Goal: Information Seeking & Learning: Learn about a topic

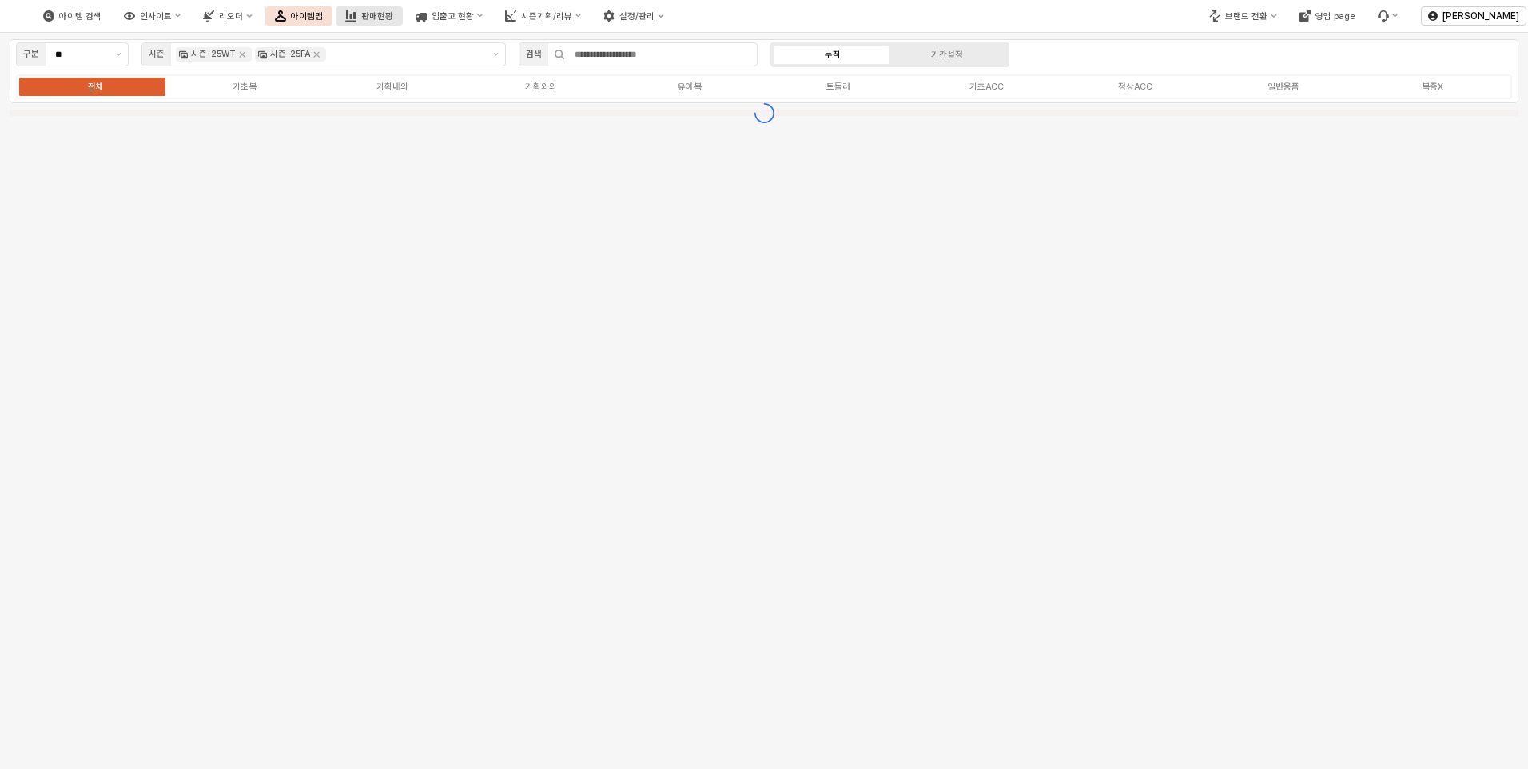
click at [393, 20] on div "판매현황" at bounding box center [377, 16] width 32 height 10
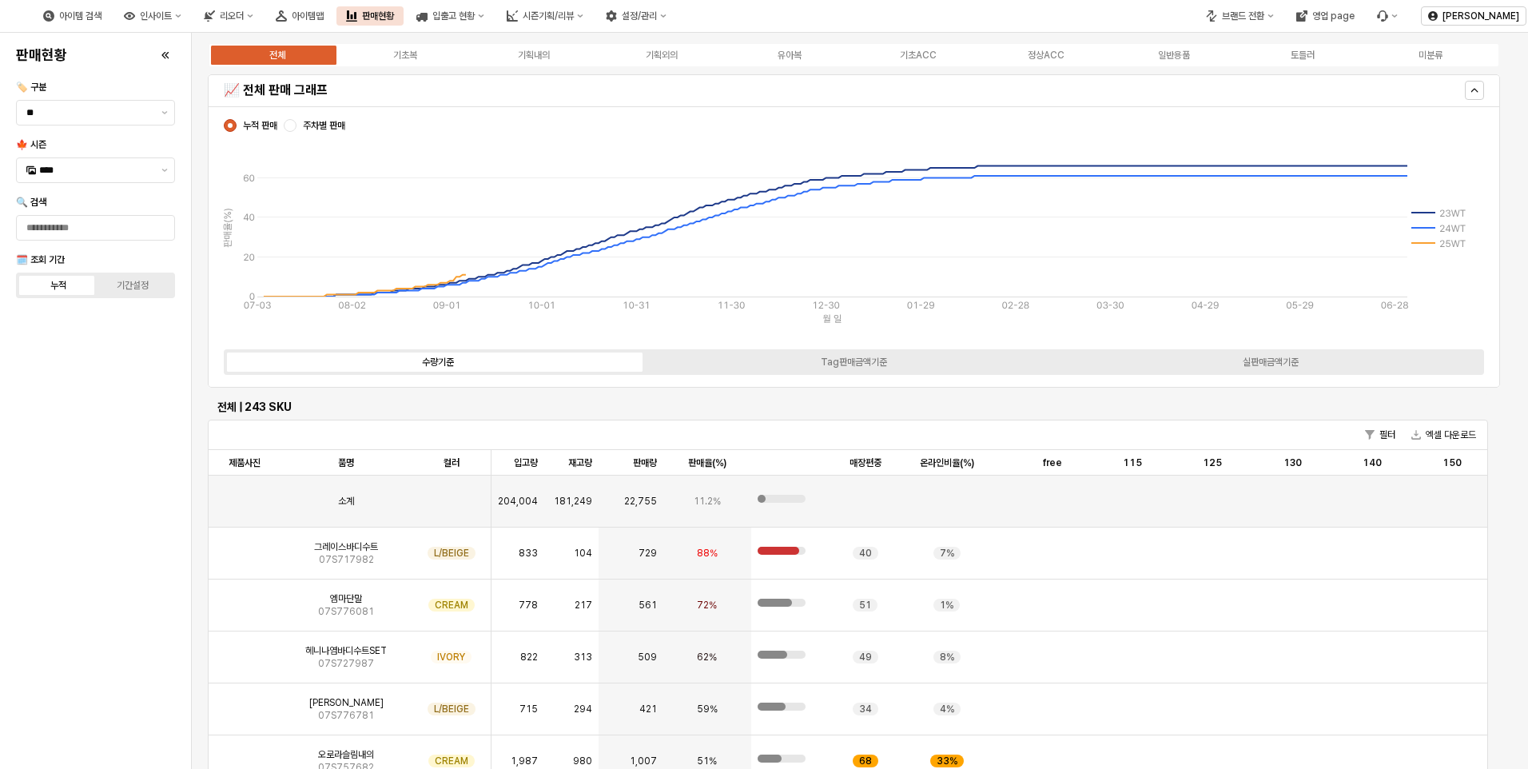
click at [799, 47] on div "전체 기초복 기획내의 기획외의 유아복 기초ACC 정상ACC 일반용품 토들러 미분류" at bounding box center [854, 55] width 1293 height 26
click at [799, 50] on div "유아복" at bounding box center [790, 55] width 24 height 11
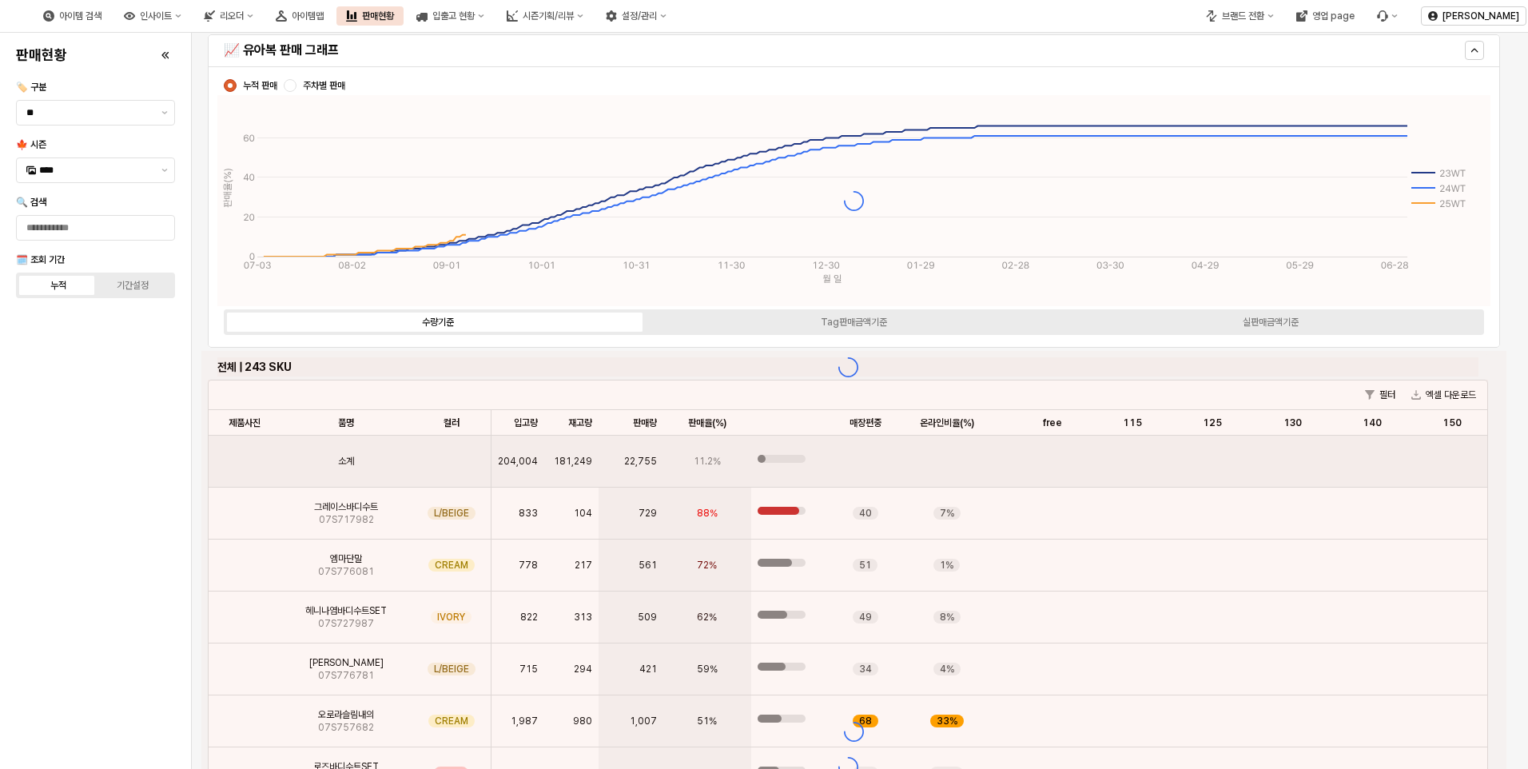
scroll to position [80, 0]
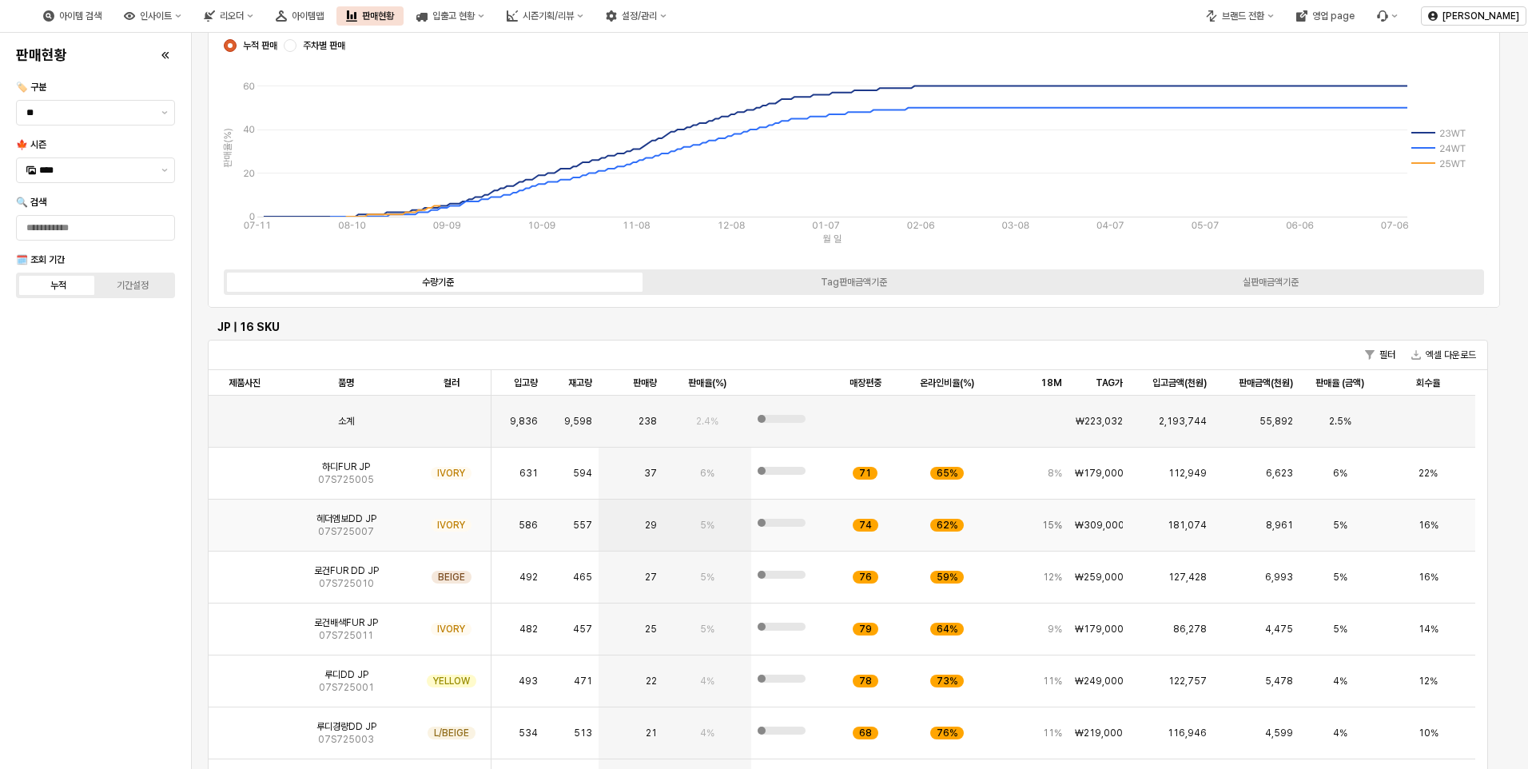
click at [245, 519] on img "App Frame" at bounding box center [245, 519] width 0 height 0
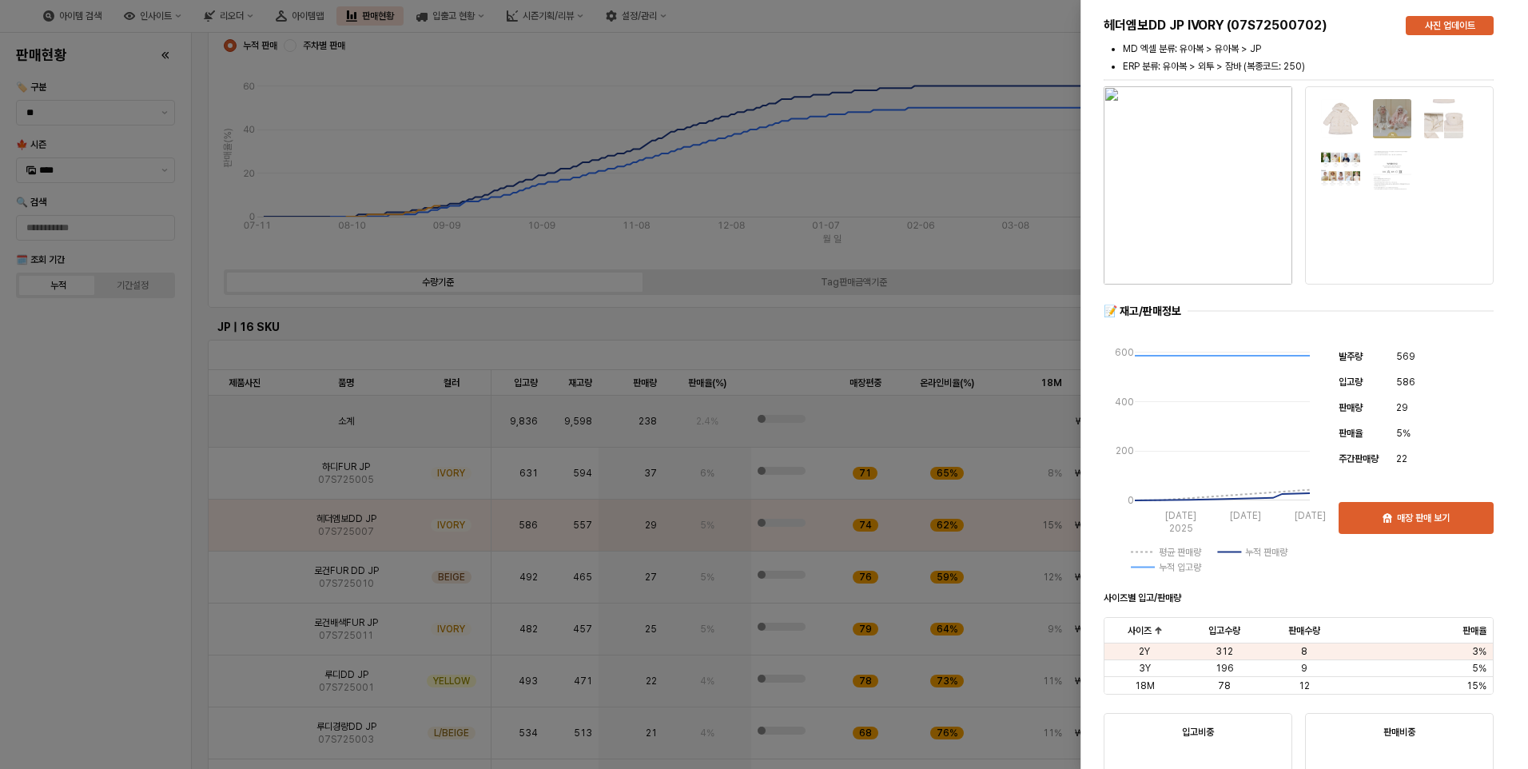
click at [149, 489] on div at bounding box center [764, 384] width 1528 height 769
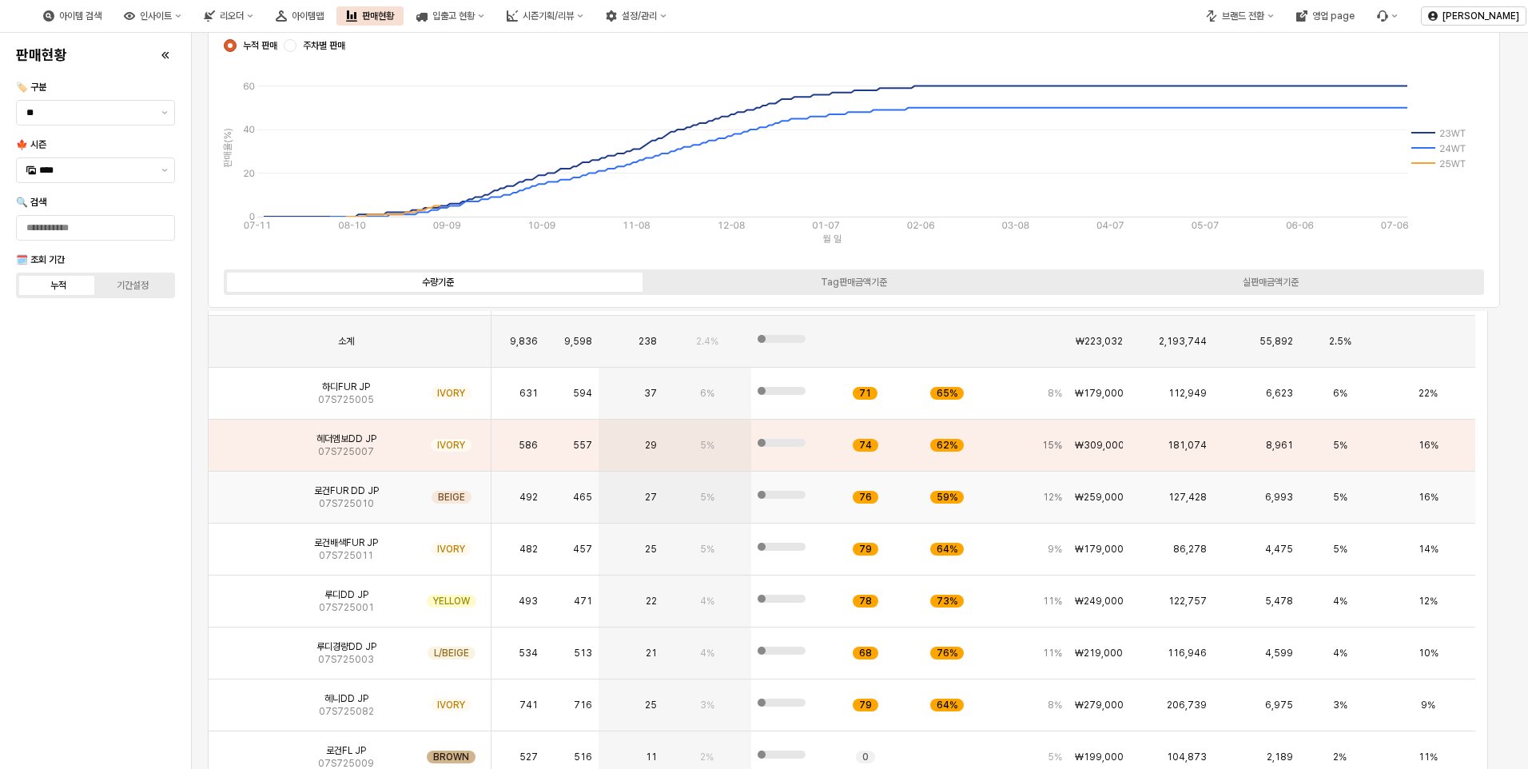
click at [245, 491] on img "App Frame" at bounding box center [245, 491] width 0 height 0
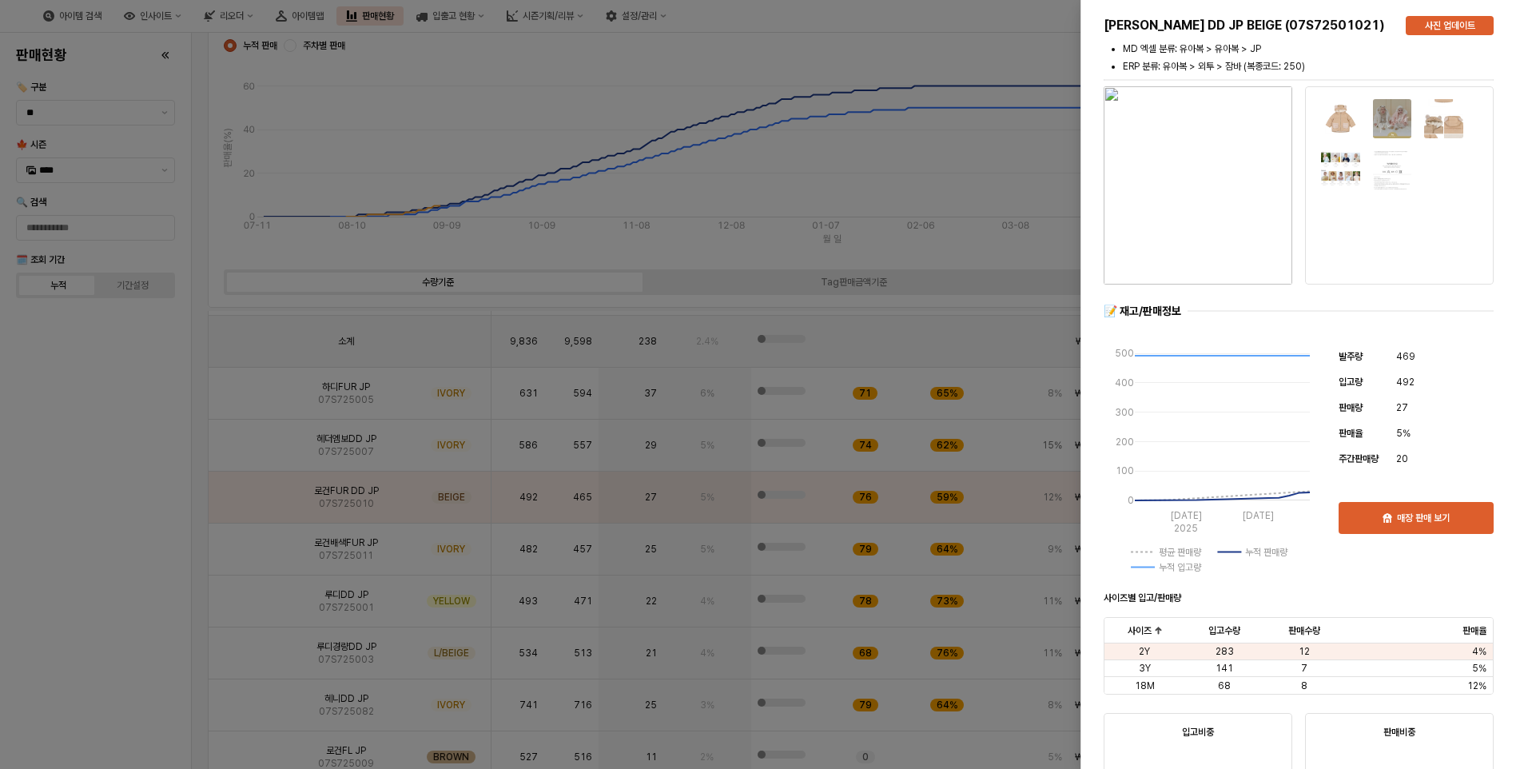
click at [30, 412] on div at bounding box center [764, 384] width 1528 height 769
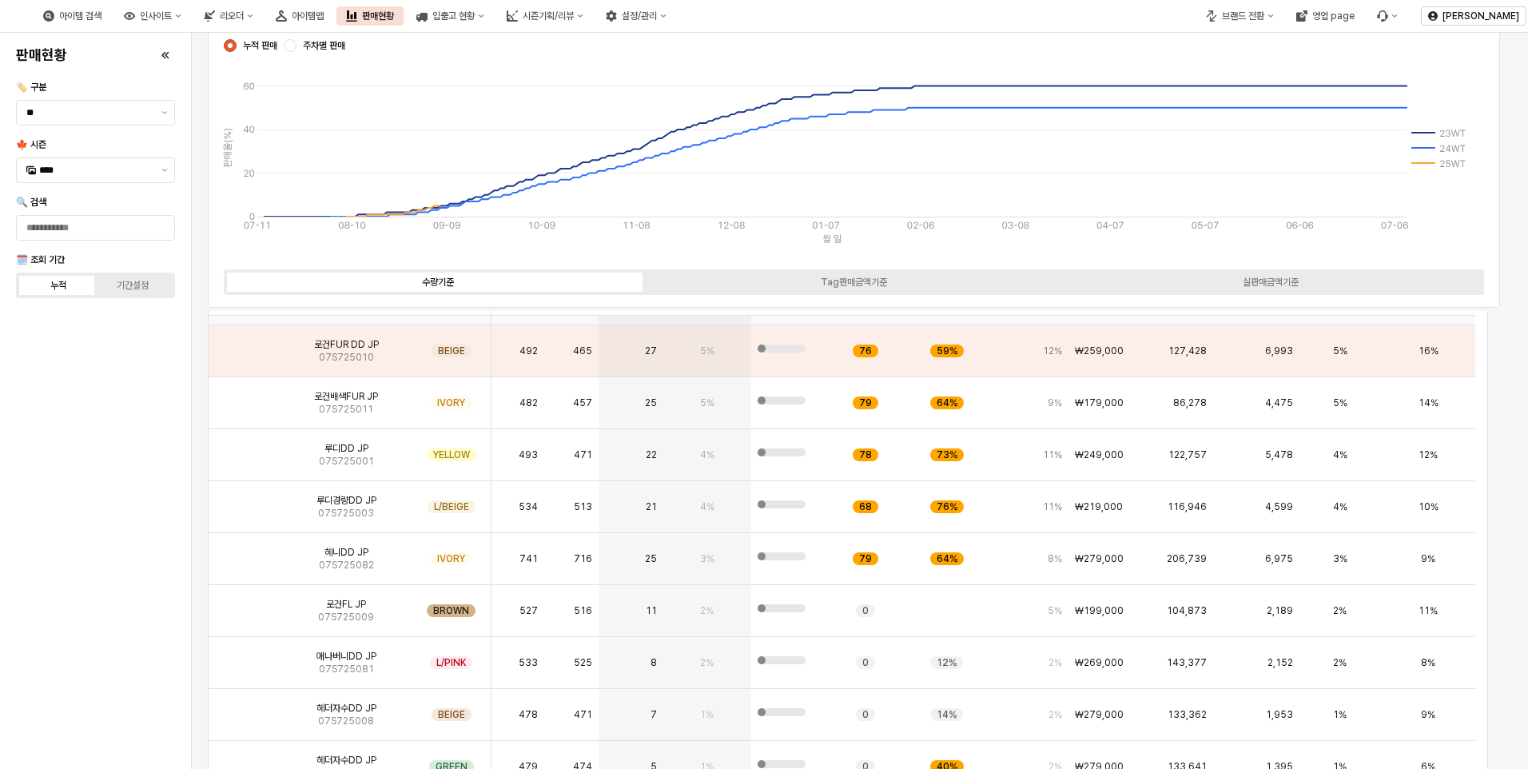
scroll to position [171, 0]
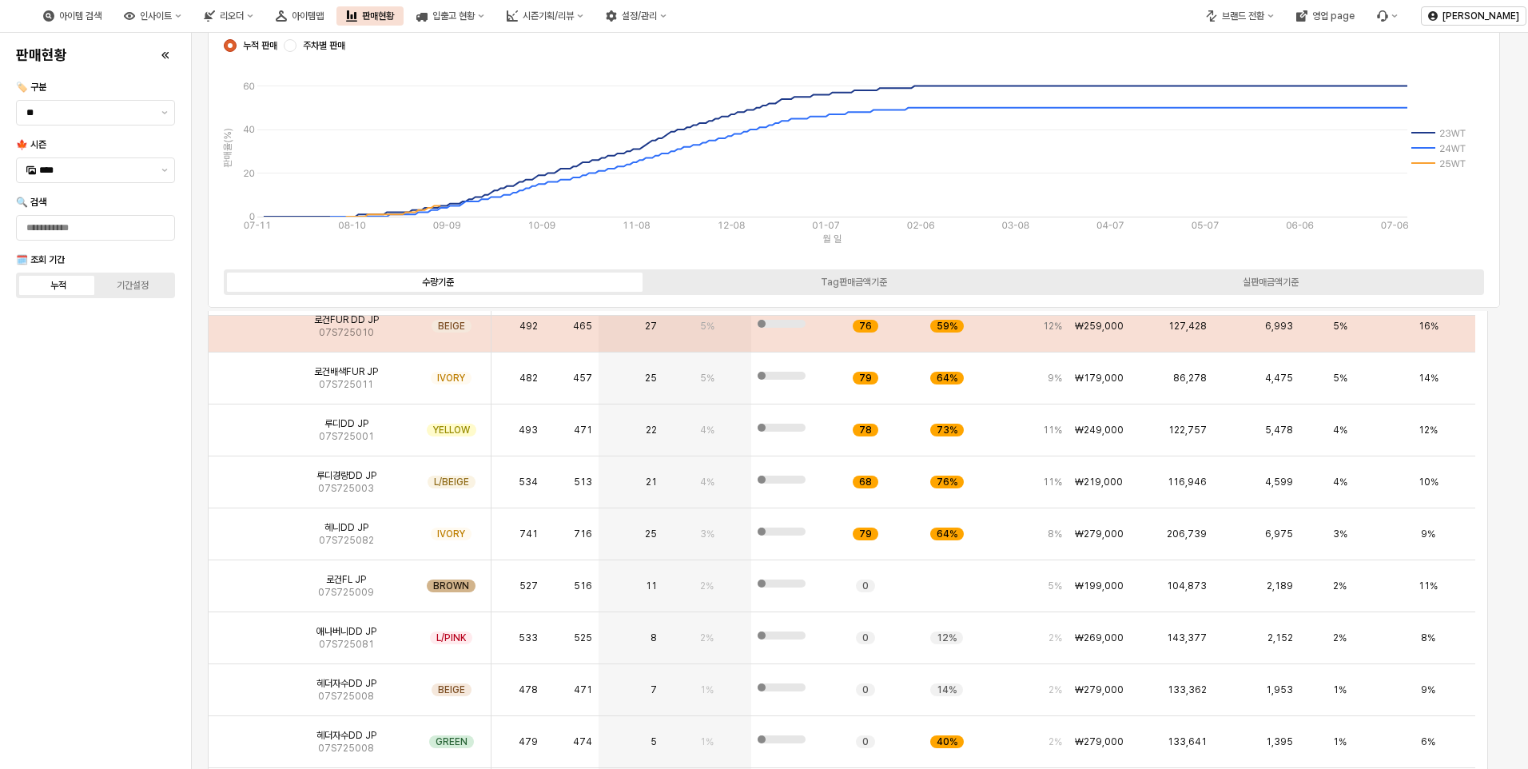
click at [245, 320] on img "App Frame" at bounding box center [245, 320] width 0 height 0
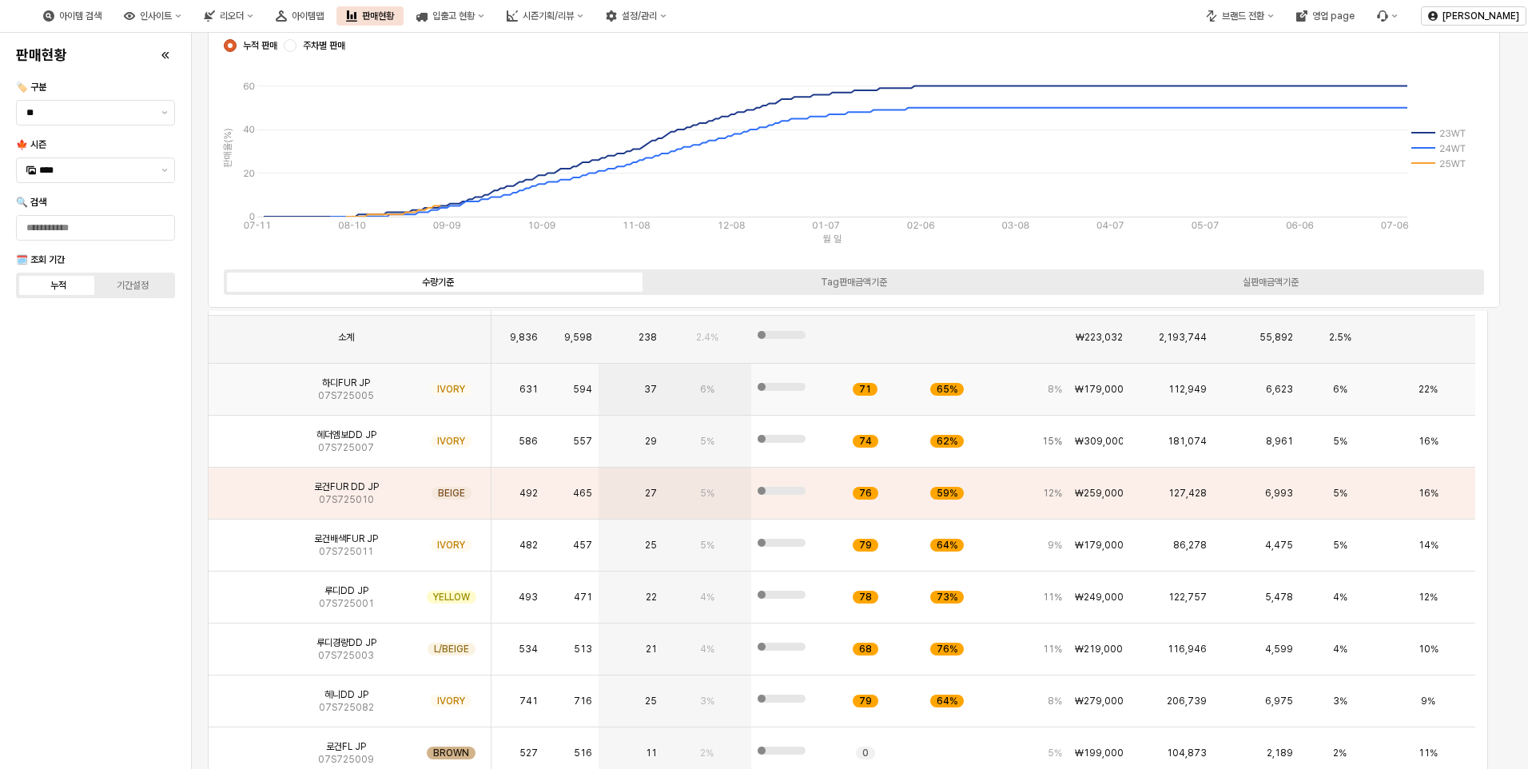
scroll to position [0, 0]
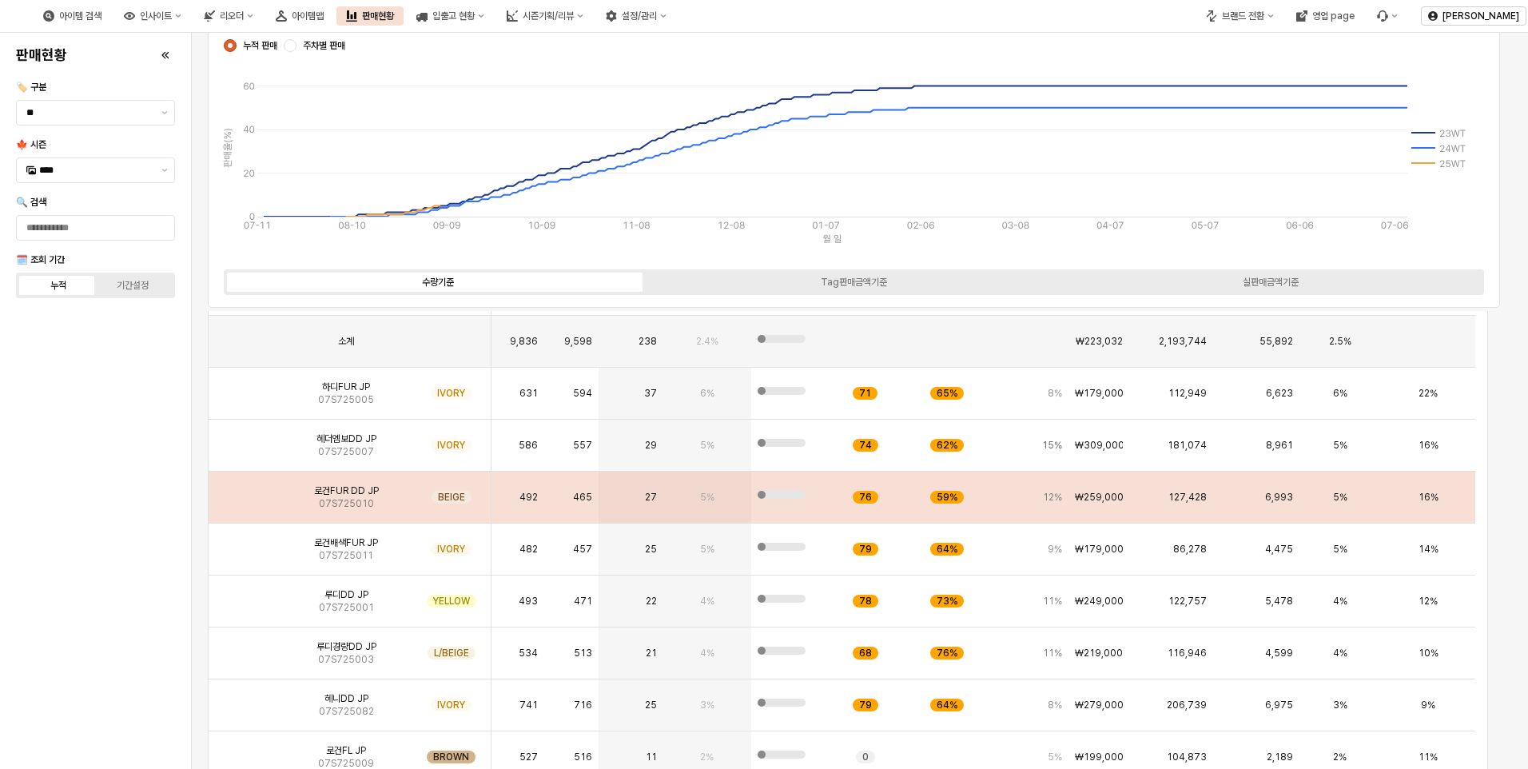
click at [338, 491] on span "로건FUR DD JP" at bounding box center [346, 490] width 65 height 13
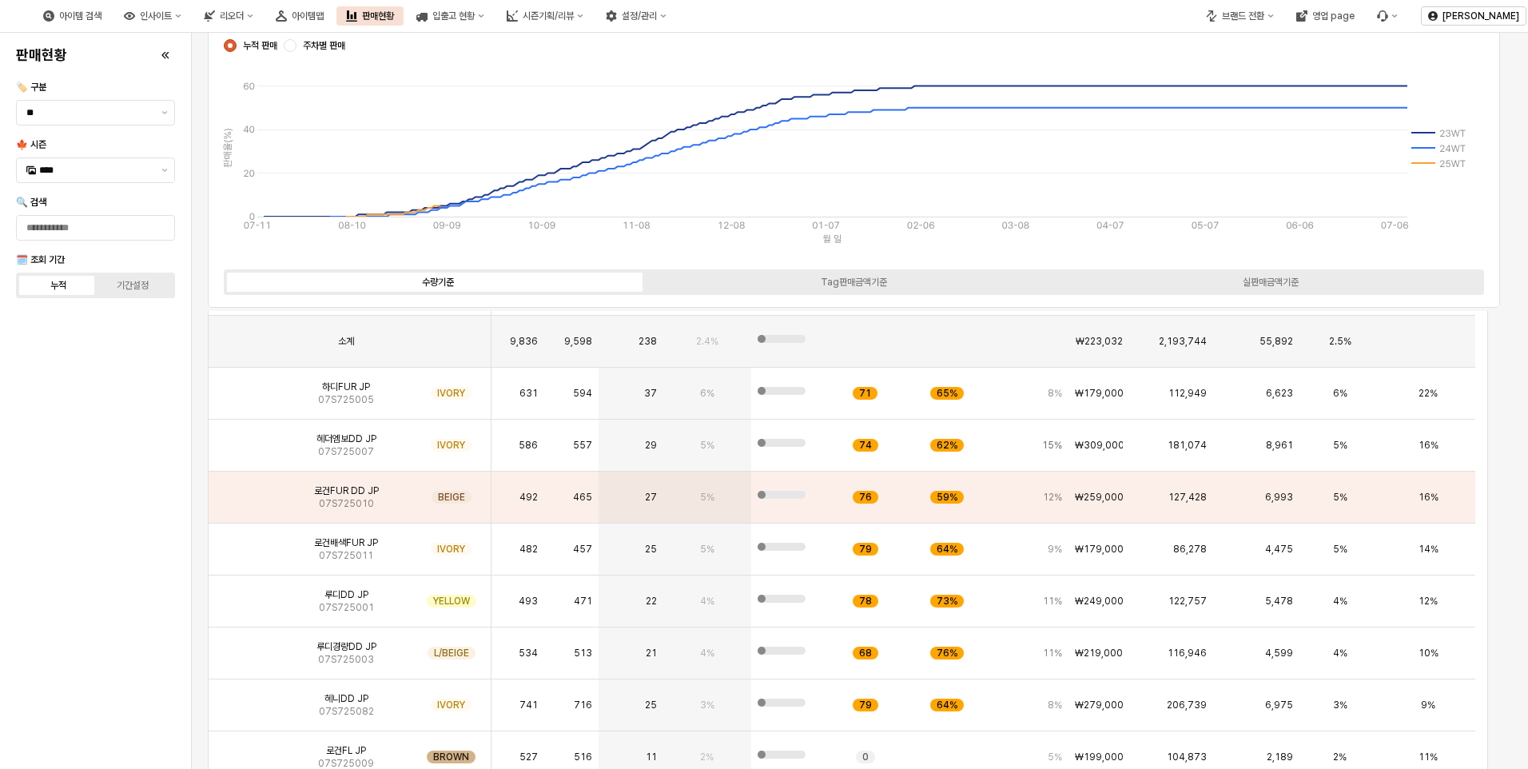
click at [203, 508] on div "JP | 16 SKU 필터 엑셀 다운로드 제품사진 제품사진 품명 품명 컬러 컬러 입고량 입고량 재고량 재고량 판매량 판매량 판매율(%) 판매율…" at bounding box center [847, 634] width 1293 height 806
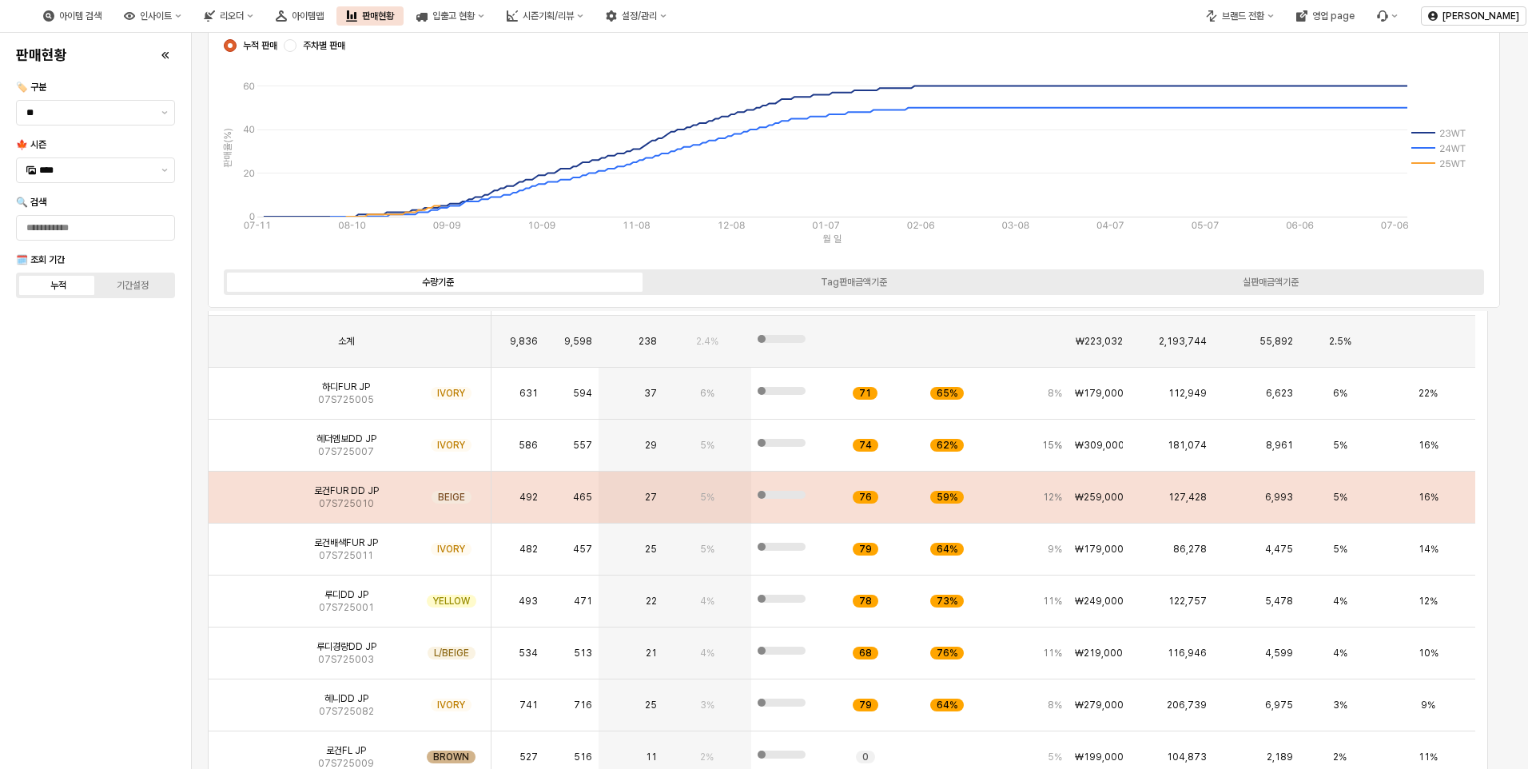
click at [274, 498] on div "App Frame" at bounding box center [245, 498] width 72 height 52
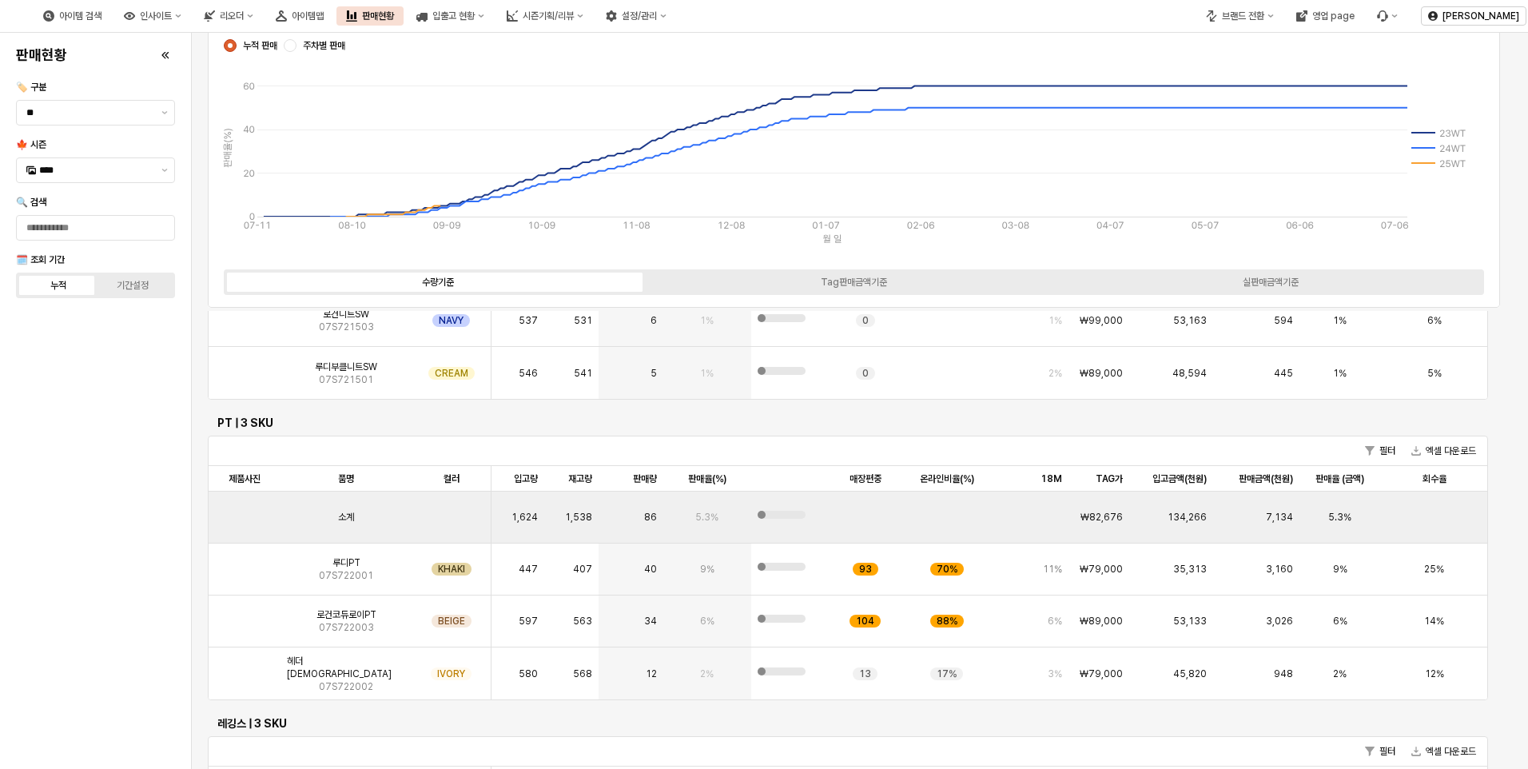
scroll to position [2718, 0]
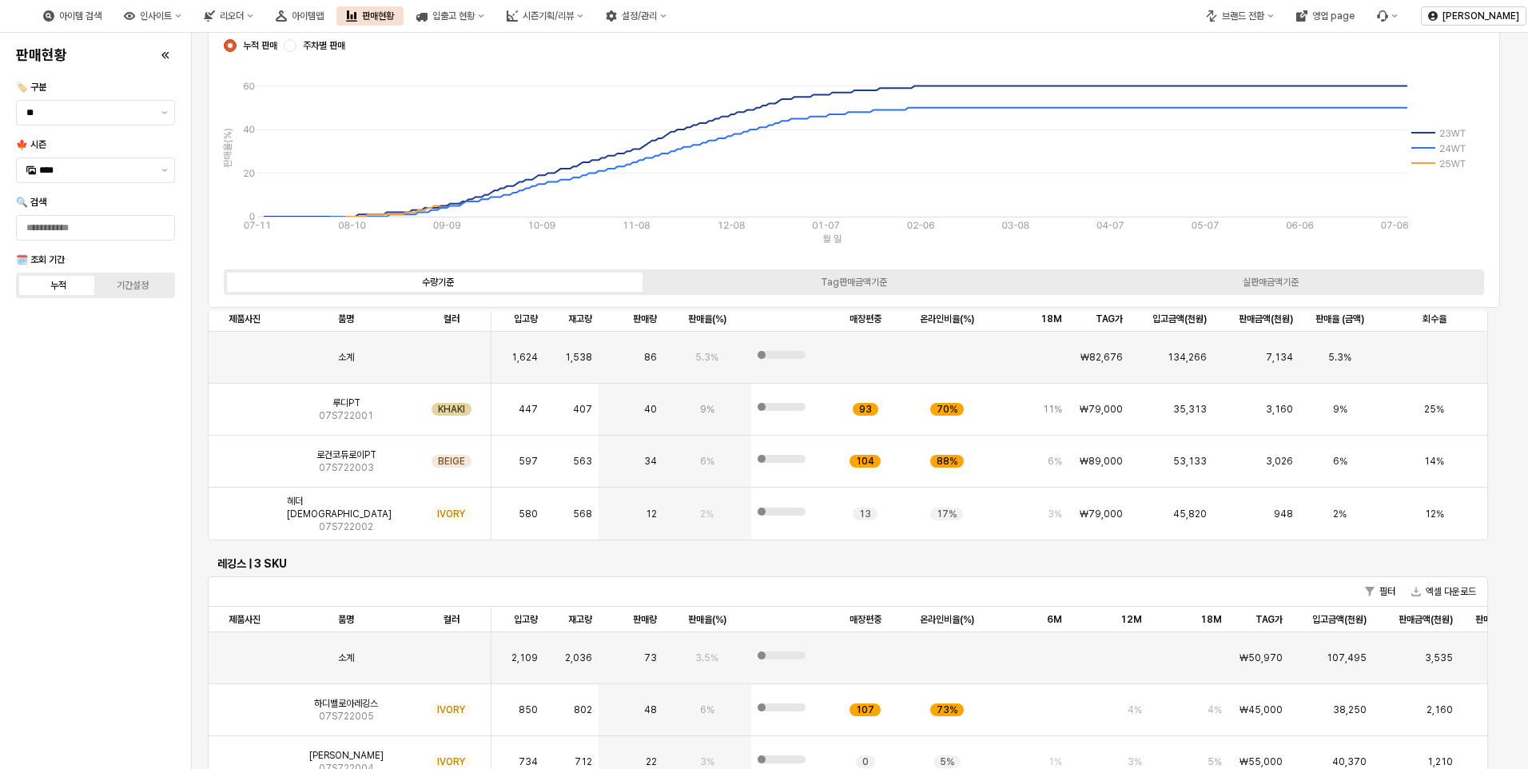
click at [35, 544] on div "판매현황 🏷️ 구분 ** 🍁 시즌 **** 🔍 검색 🗓️ 조회 기간 누적 기간설정" at bounding box center [96, 400] width 172 height 723
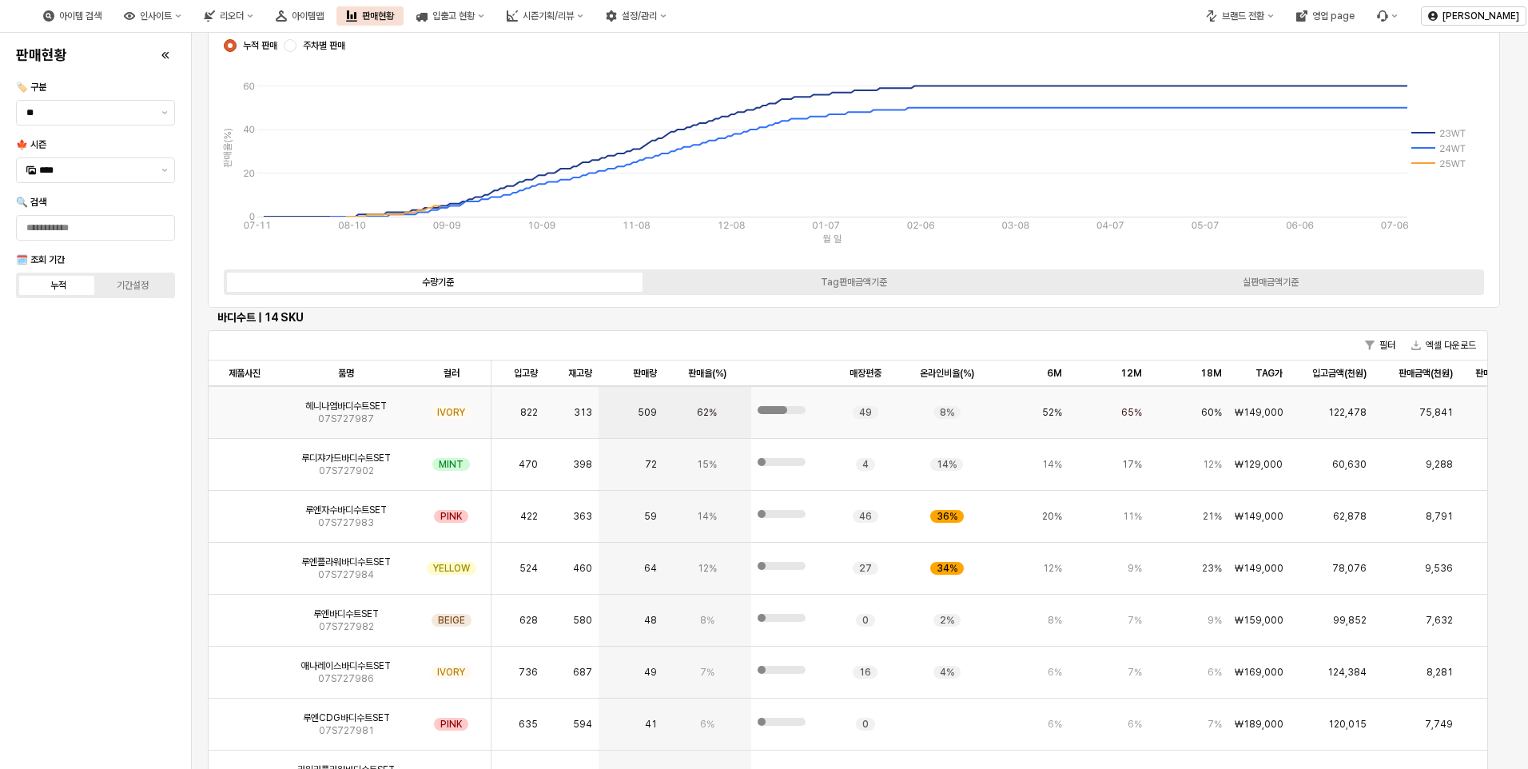
scroll to position [79, 0]
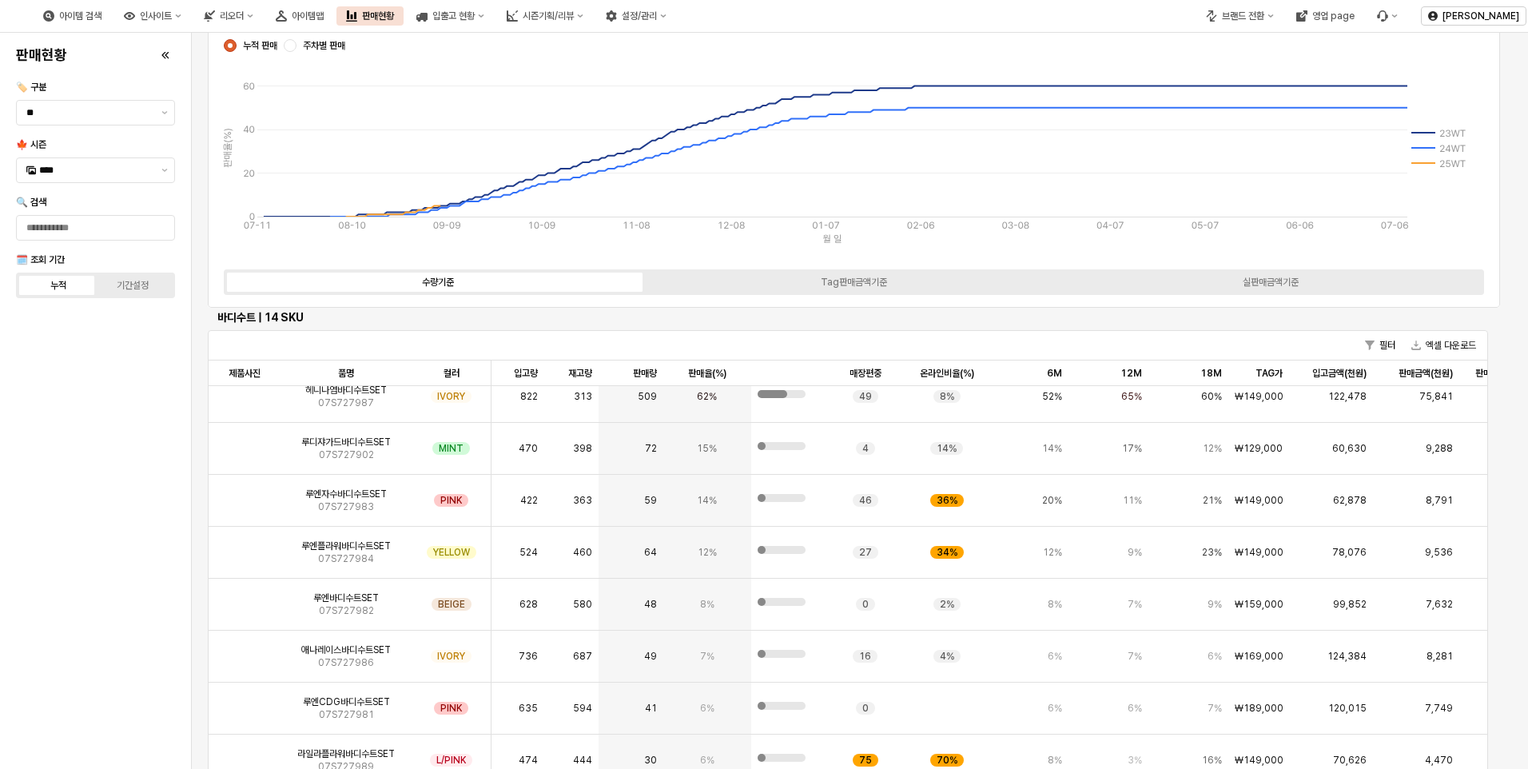
click at [303, 48] on label "주차별 판매" at bounding box center [315, 45] width 62 height 13
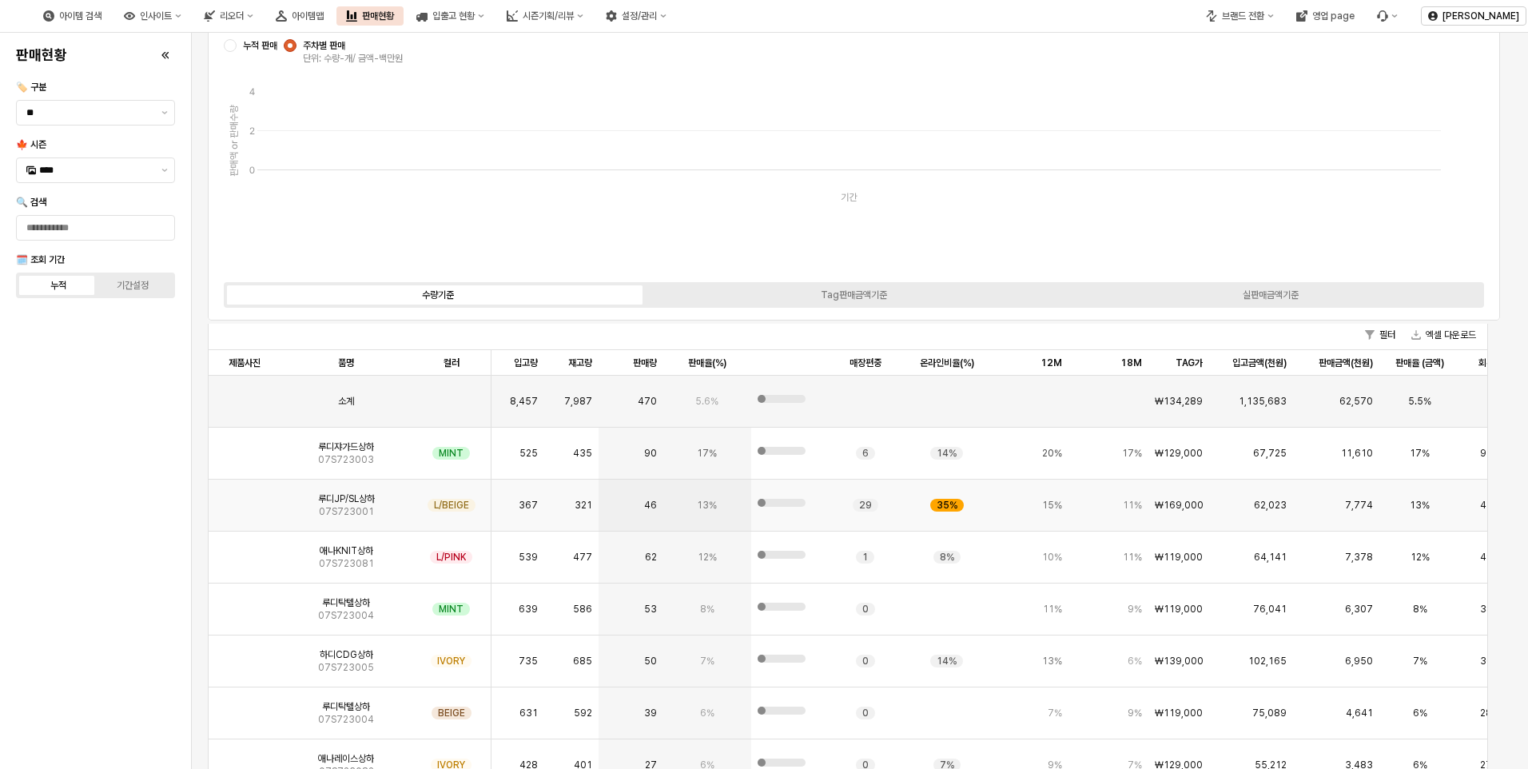
scroll to position [5647, 0]
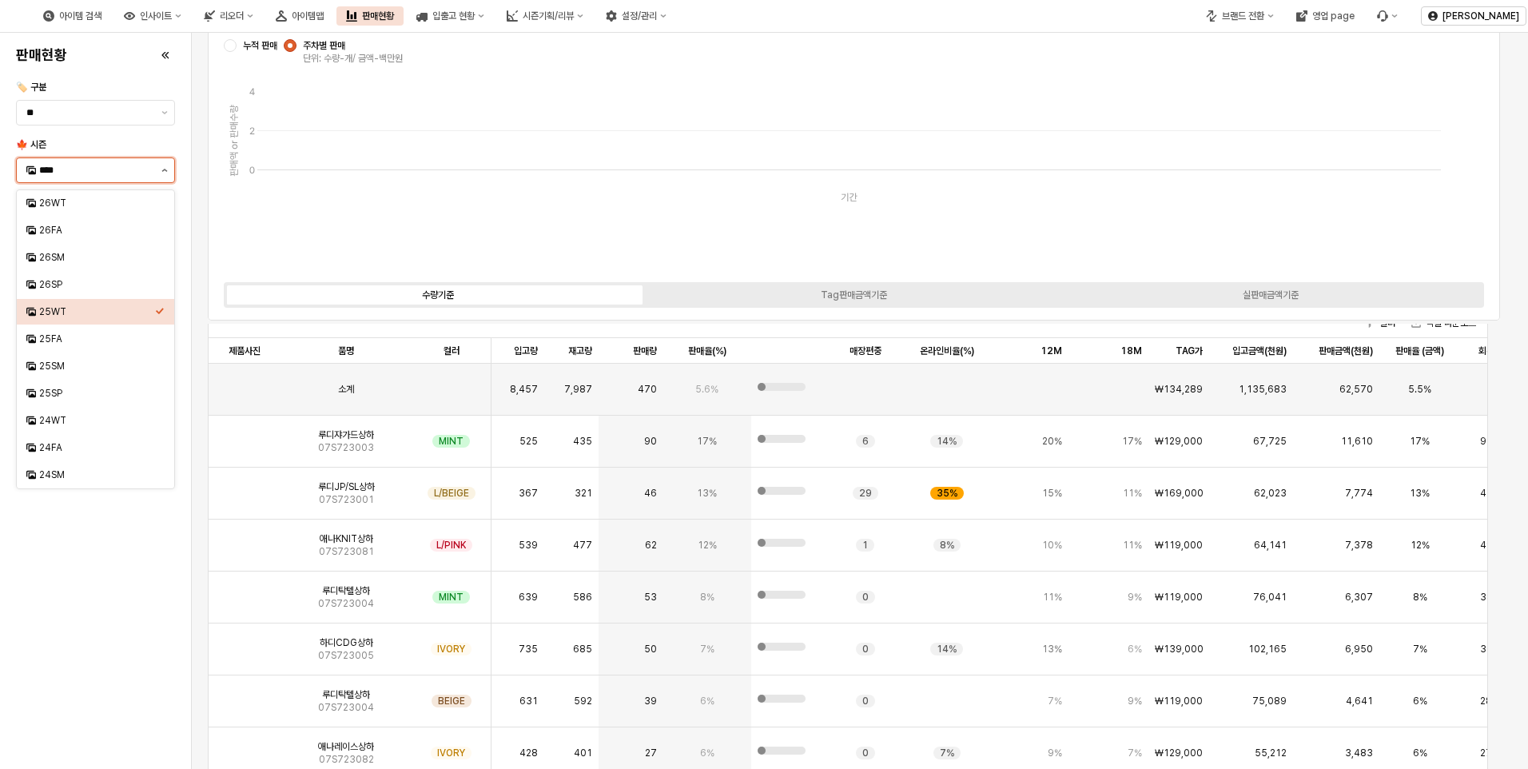
click at [167, 162] on button "제안 사항 표시" at bounding box center [164, 170] width 19 height 24
click at [80, 339] on div "25FA" at bounding box center [97, 339] width 116 height 13
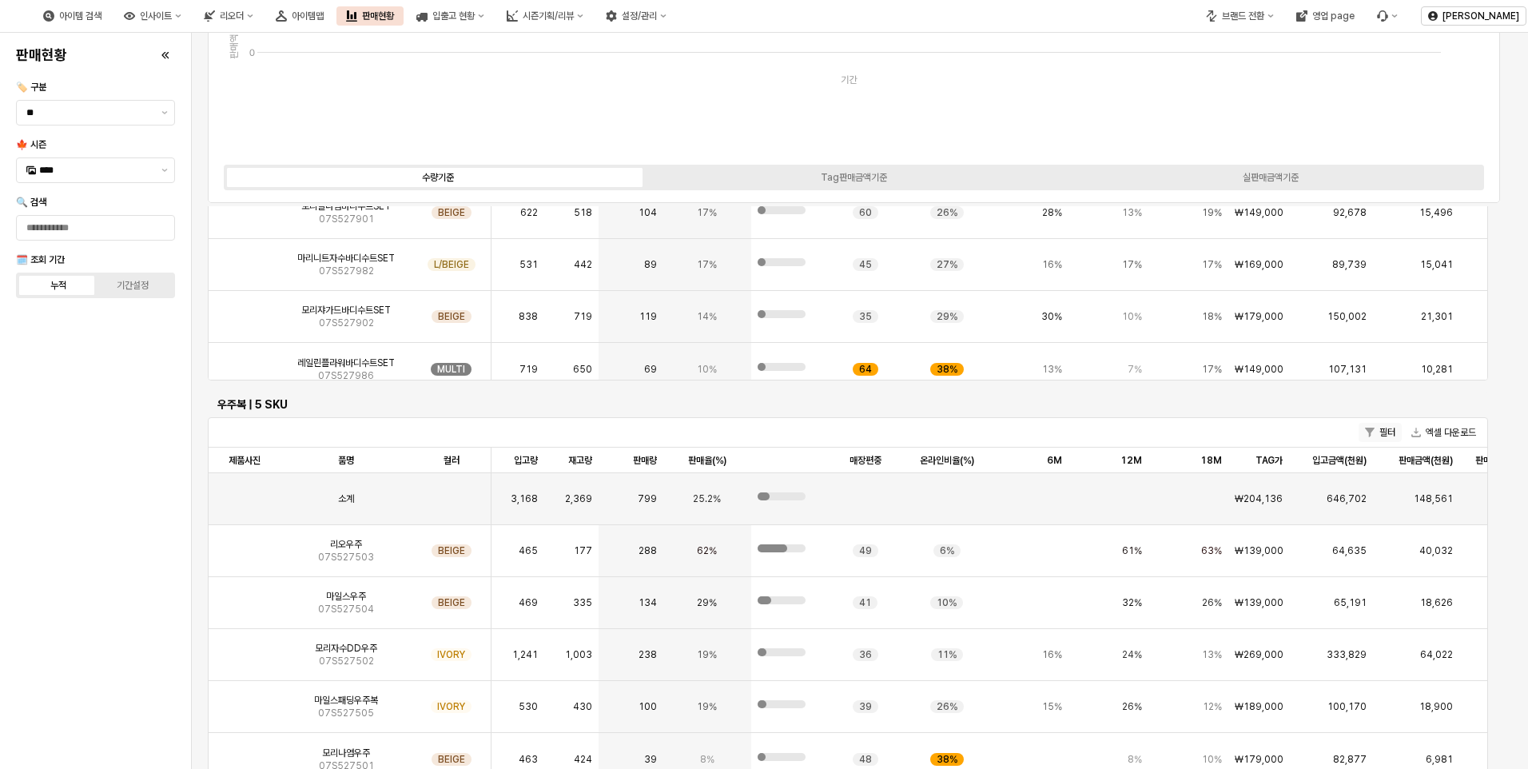
scroll to position [3373, 0]
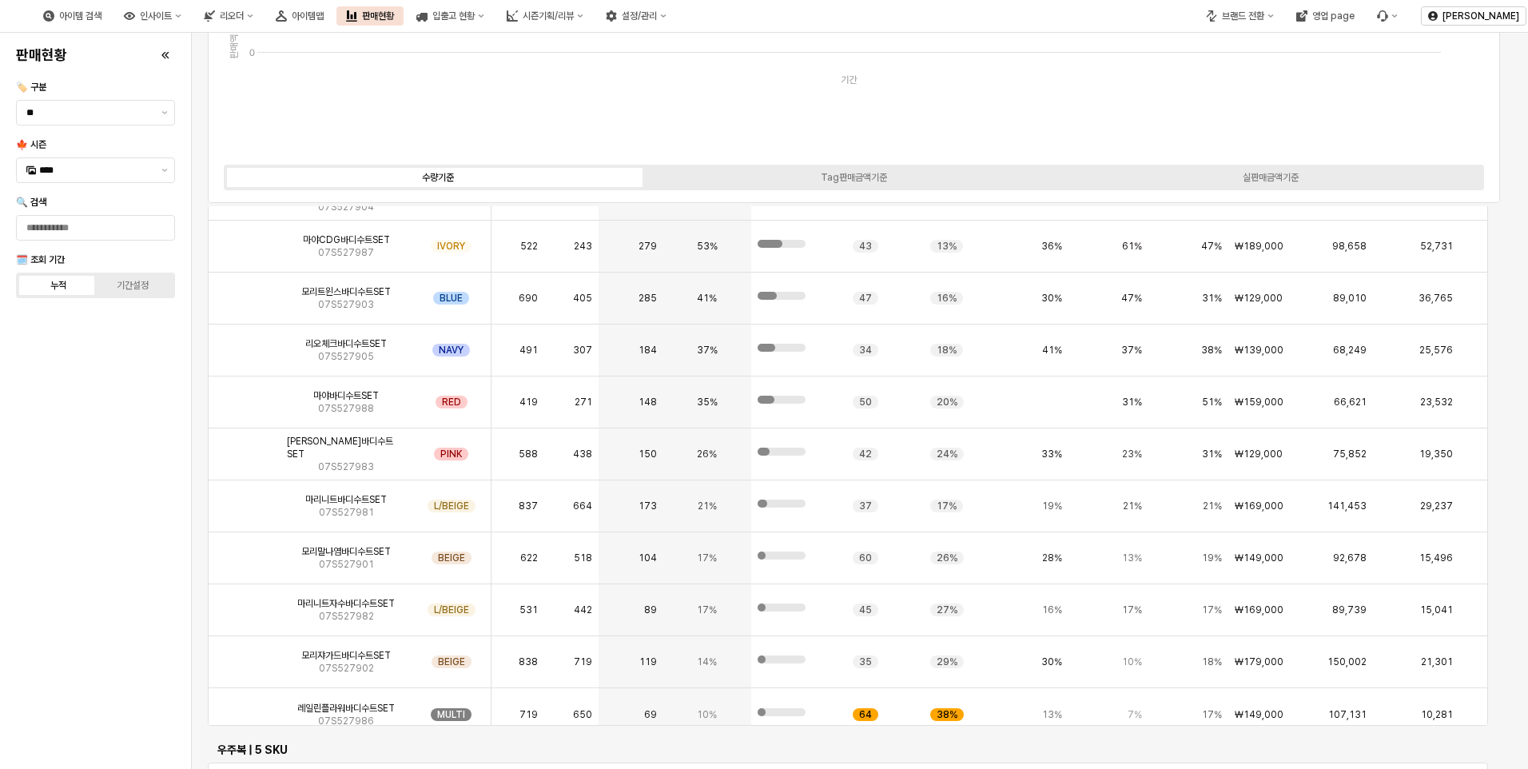
click at [159, 389] on div "판매현황 🏷️ 구분 ** 🍁 시즌 **** 🔍 검색 🗓️ 조회 기간 누적 기간설정" at bounding box center [96, 400] width 172 height 723
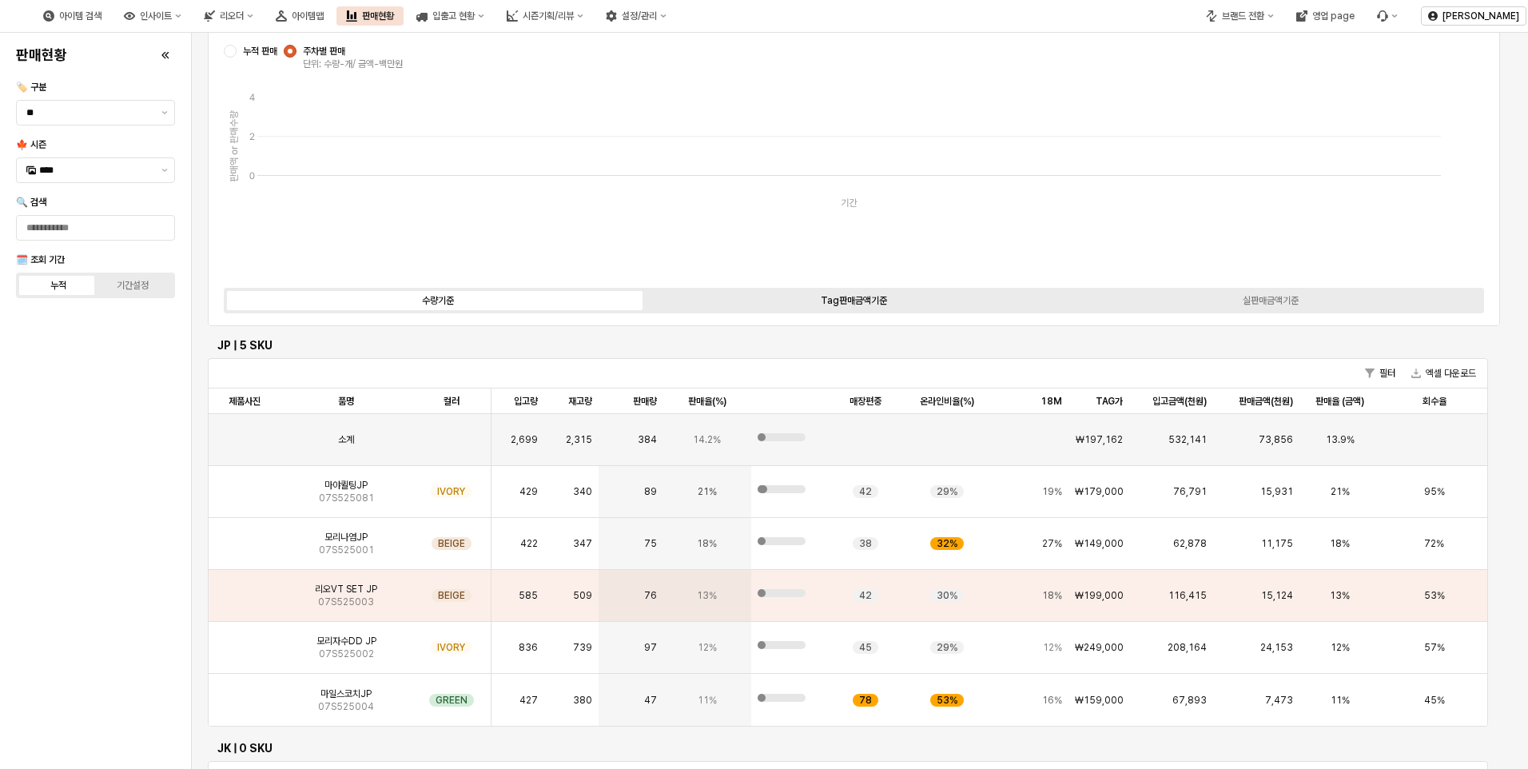
scroll to position [0, 0]
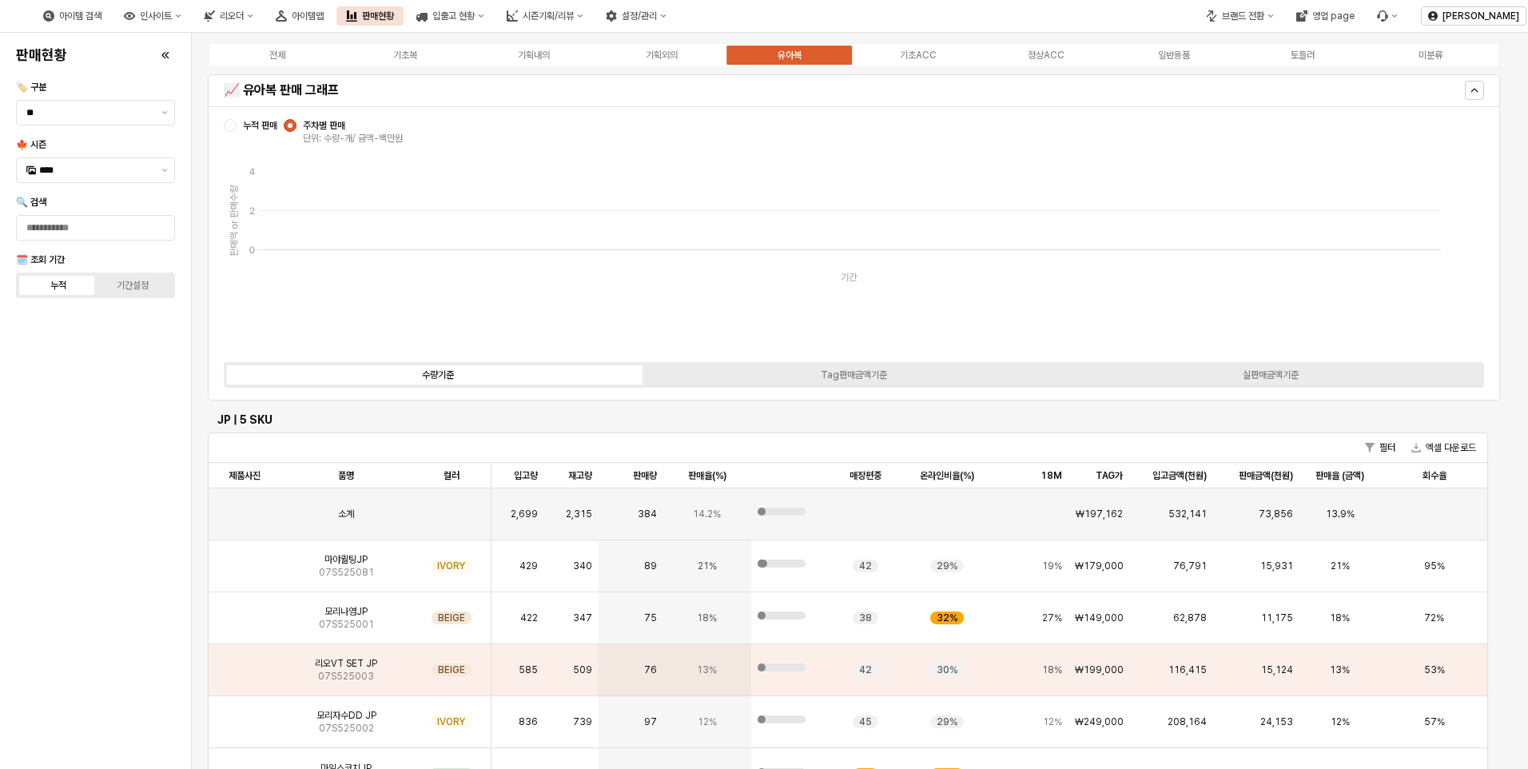
click at [305, 129] on span "주차별 판매" at bounding box center [324, 125] width 42 height 11
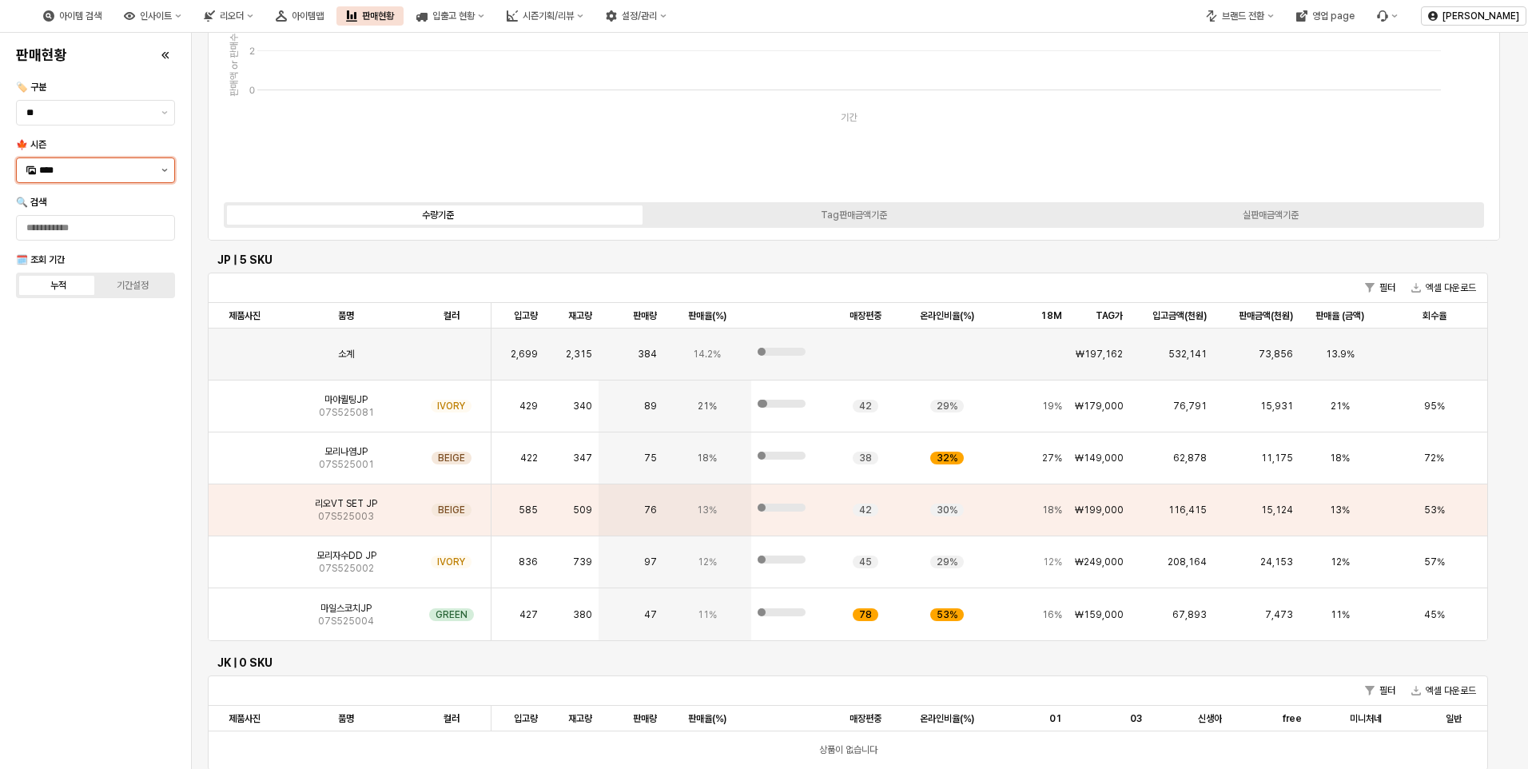
click at [163, 170] on icon "제안 사항 표시" at bounding box center [165, 170] width 6 height 3
click at [94, 298] on div "25WT" at bounding box center [95, 311] width 157 height 27
click at [89, 305] on div "25WT" at bounding box center [90, 312] width 129 height 16
type input "****"
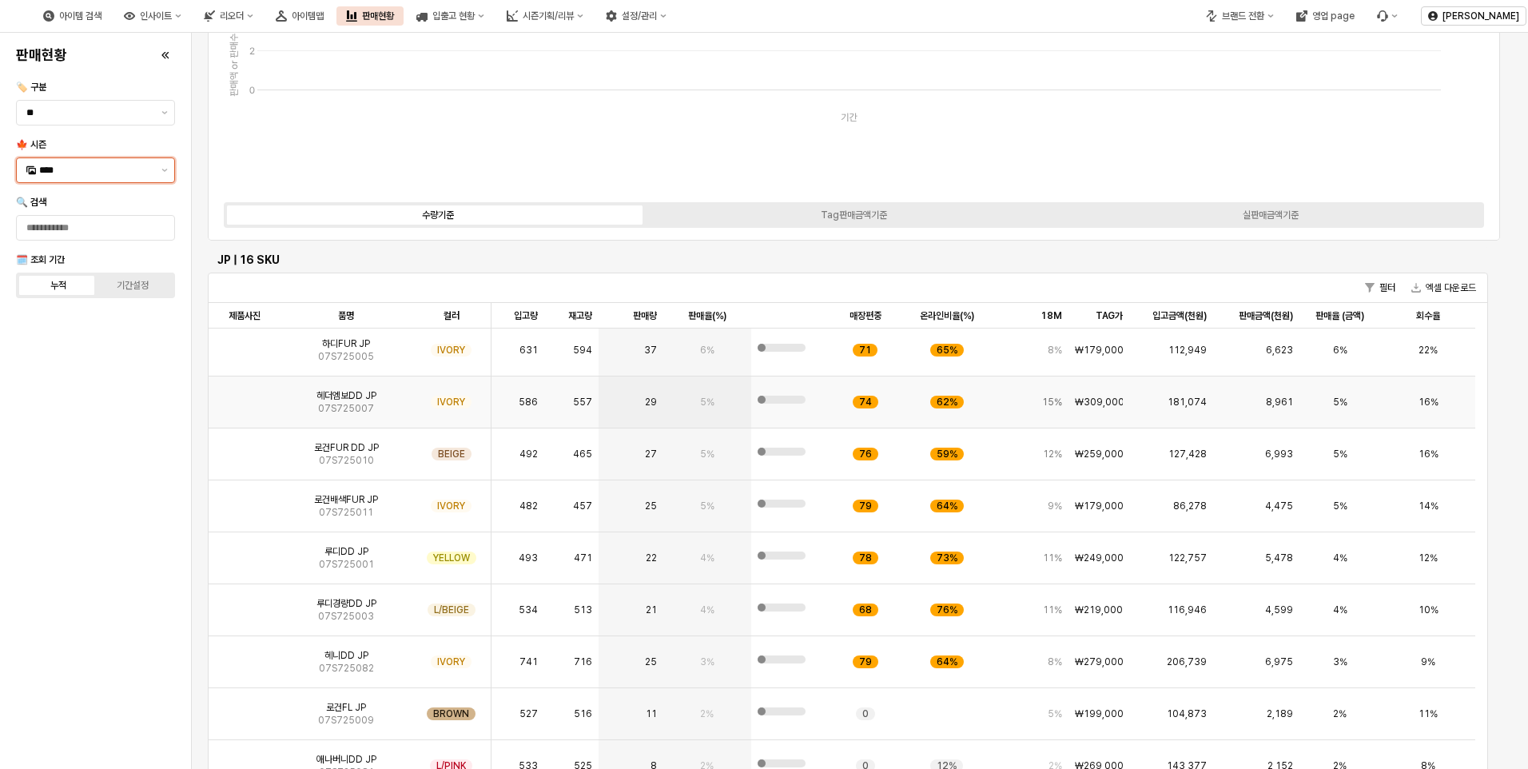
scroll to position [80, 0]
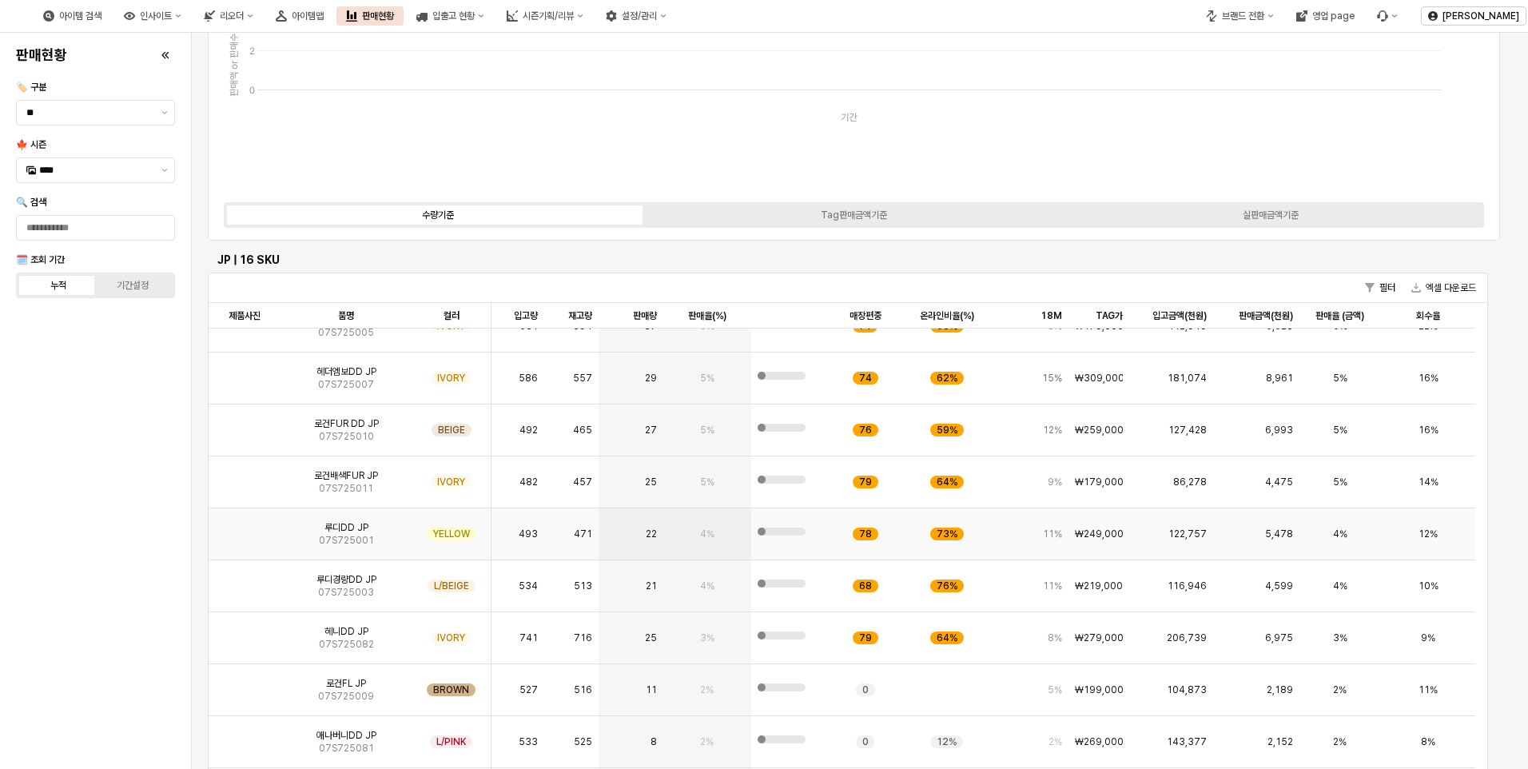
click at [245, 528] on img "App Frame" at bounding box center [245, 528] width 0 height 0
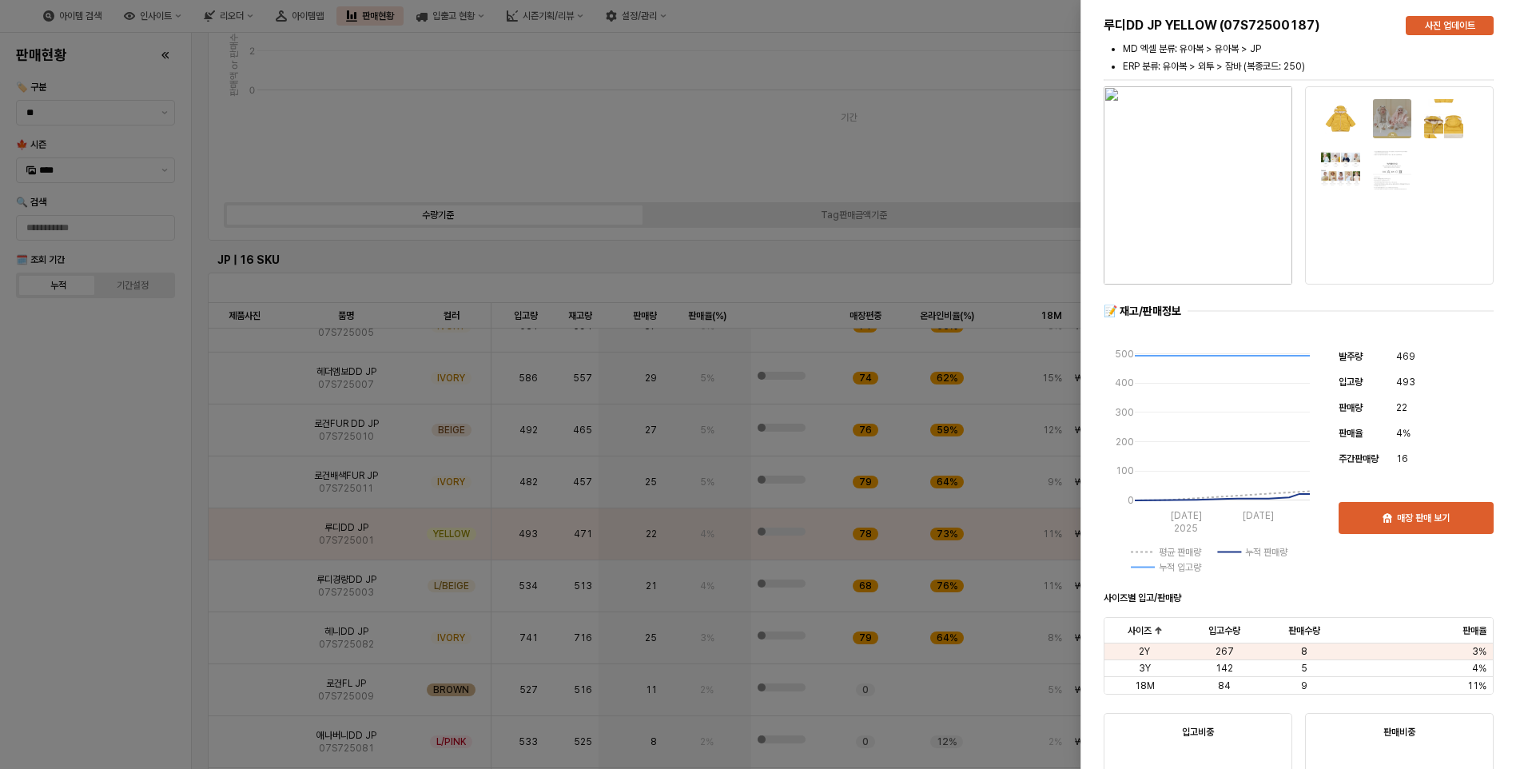
click at [243, 608] on div at bounding box center [764, 384] width 1528 height 769
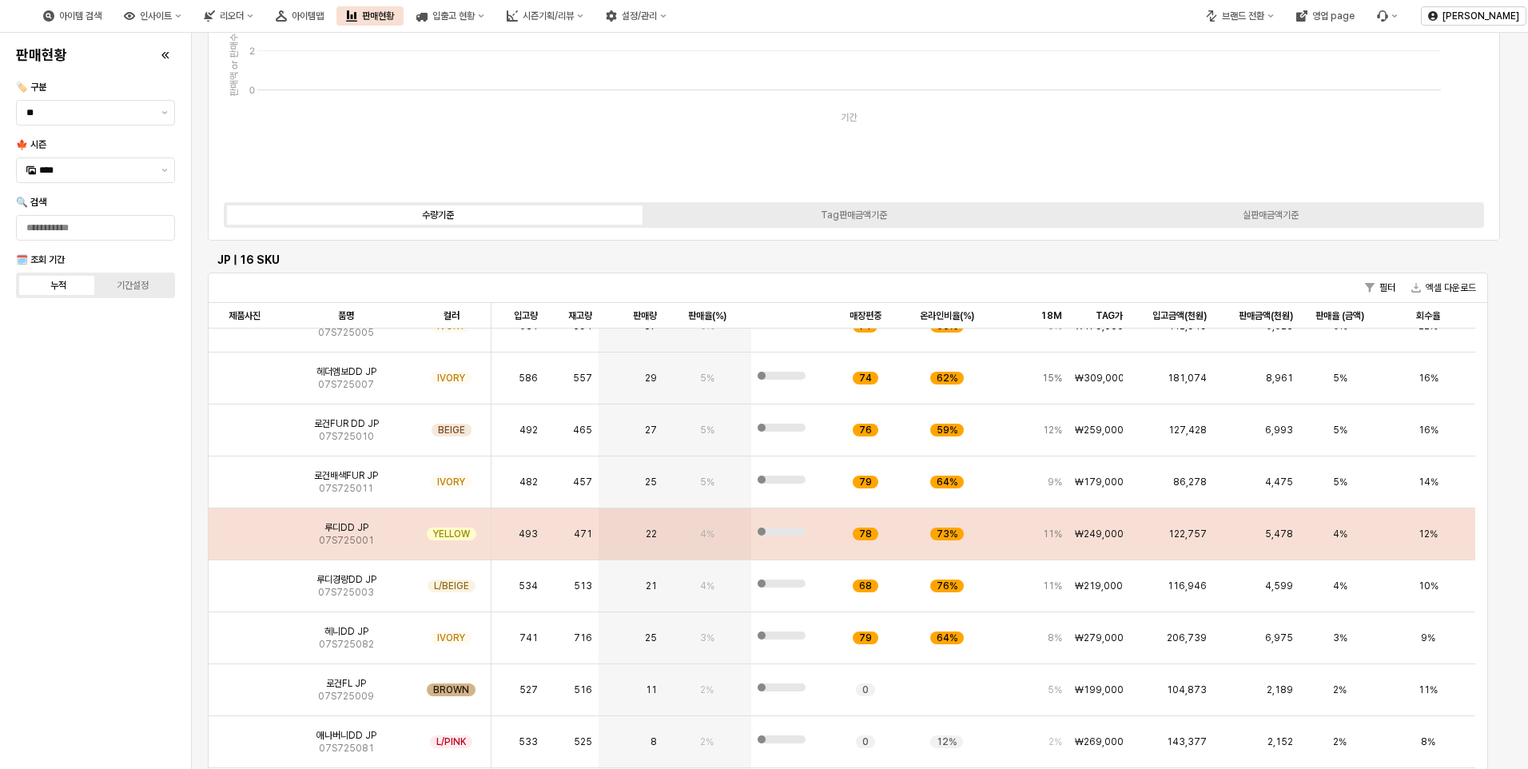
click at [245, 528] on img "App Frame" at bounding box center [245, 528] width 0 height 0
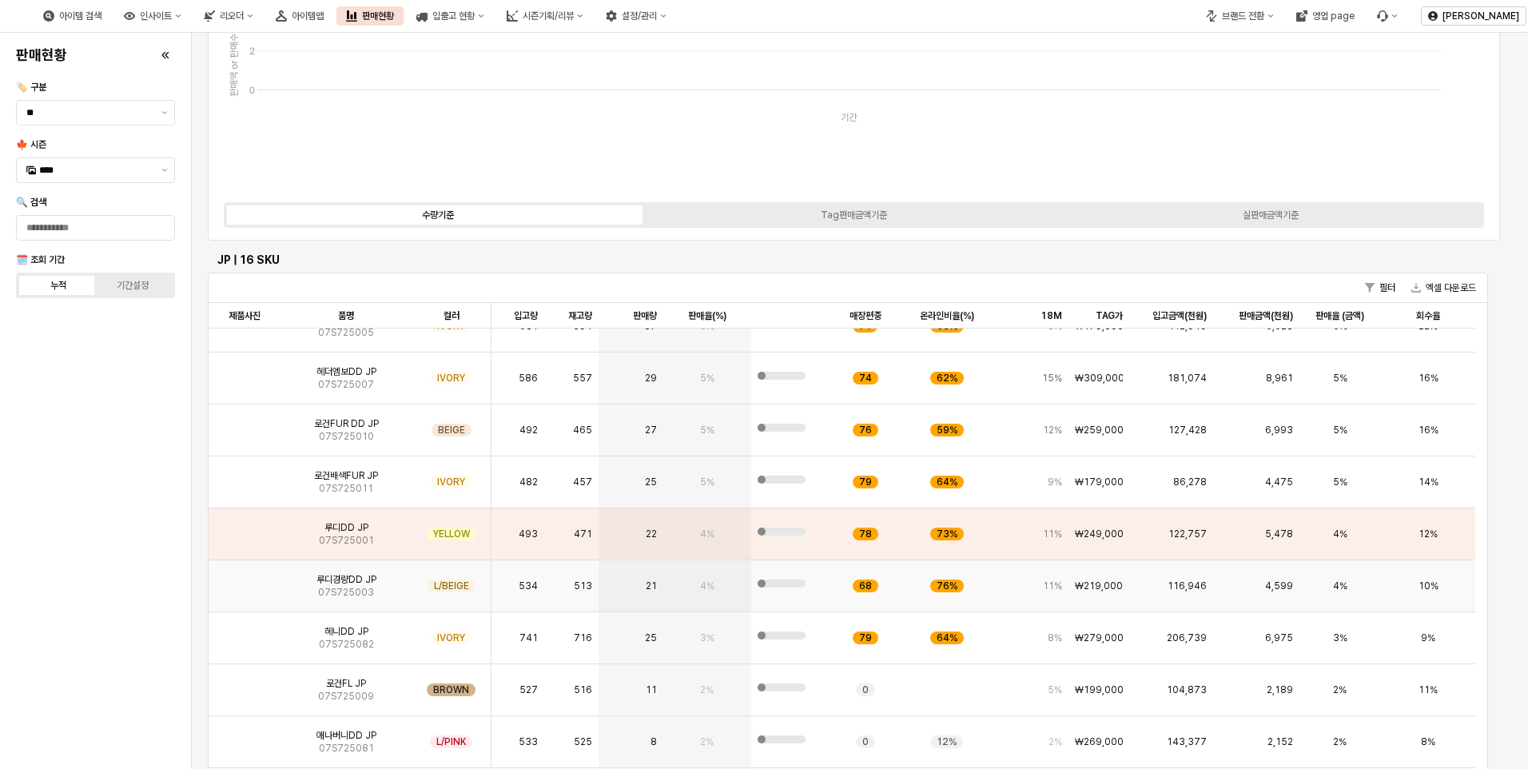
click at [245, 580] on img "App Frame" at bounding box center [245, 580] width 0 height 0
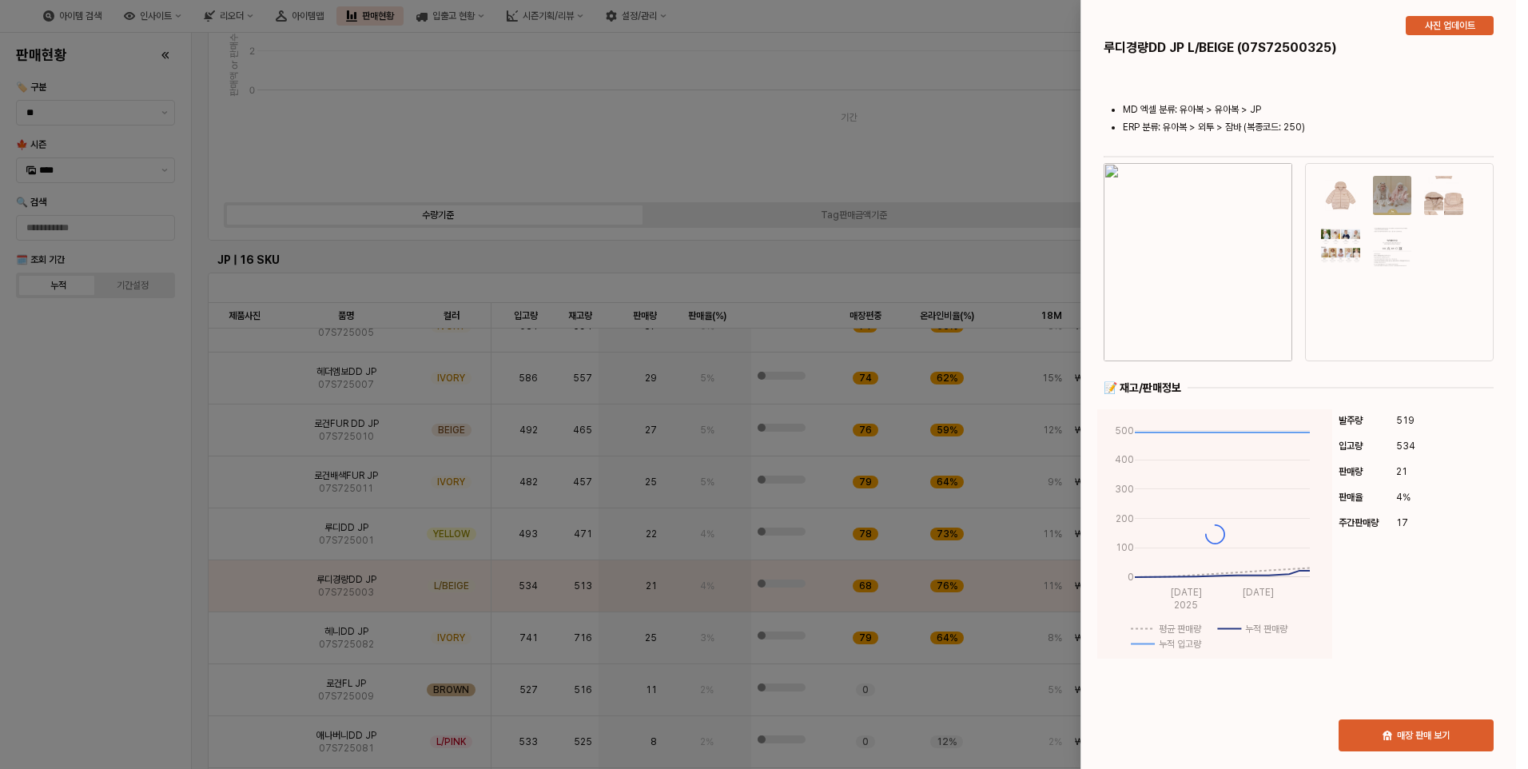
click at [242, 531] on div at bounding box center [764, 384] width 1528 height 769
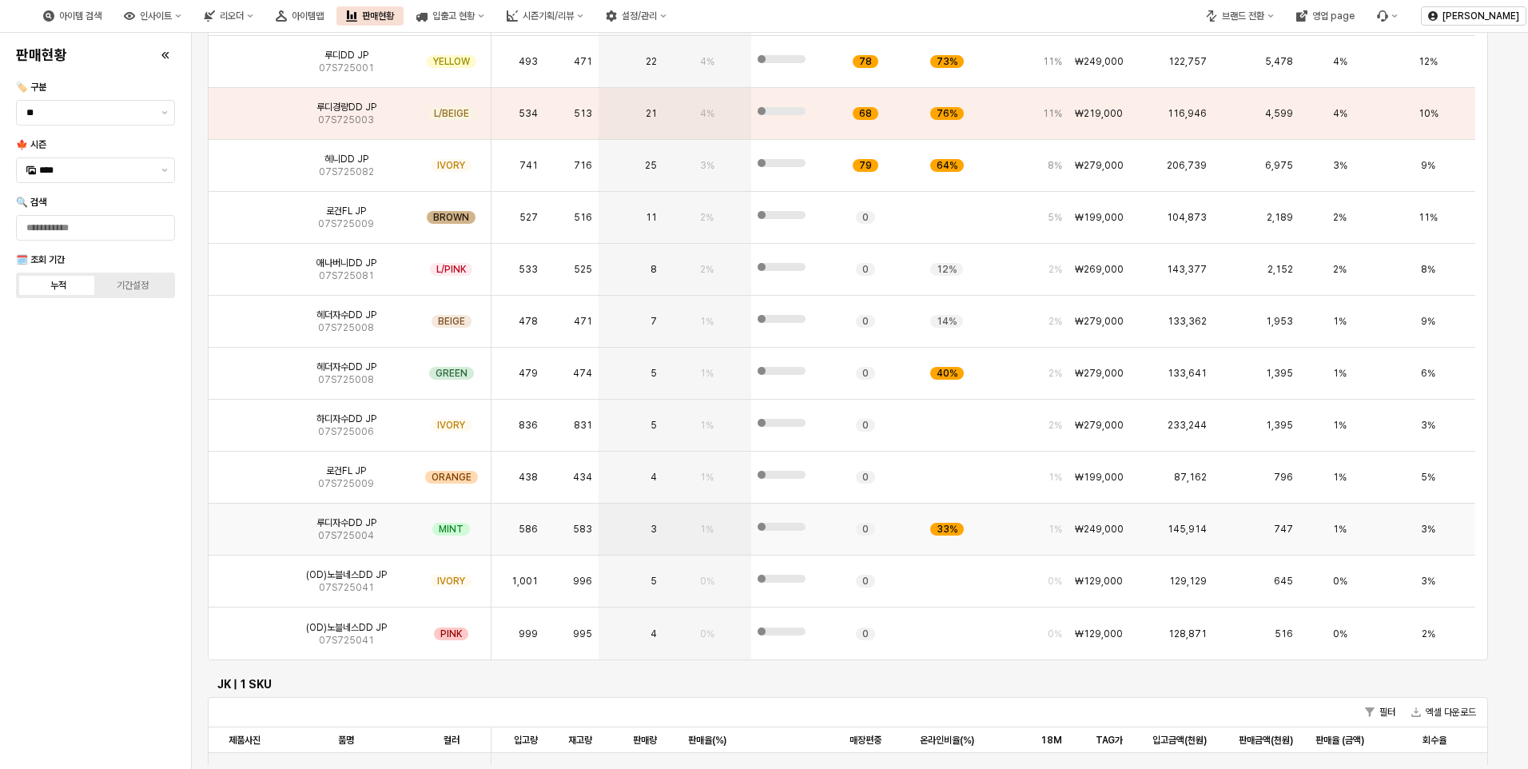
scroll to position [160, 0]
